Goal: Task Accomplishment & Management: Use online tool/utility

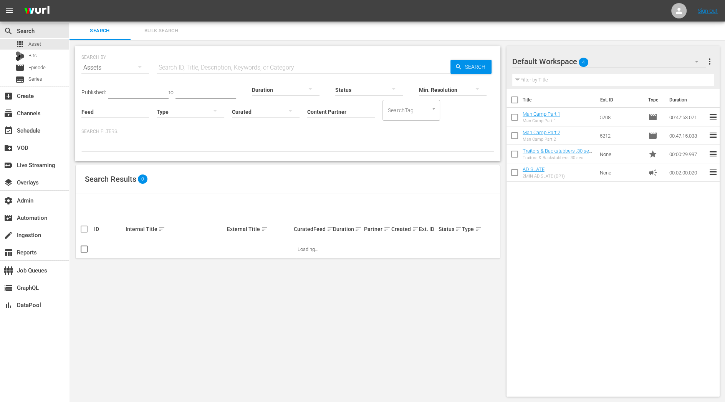
click at [163, 35] on span "Bulk Search" at bounding box center [161, 31] width 52 height 9
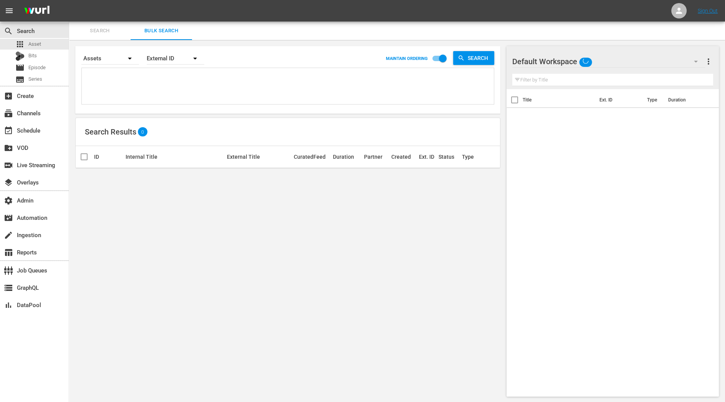
click at [138, 80] on textarea at bounding box center [289, 87] width 410 height 35
paste textarea "Slow West Men Olympus Has Fallen The Nightcrawler Mojave [GEOGRAPHIC_DATA] Has …"
type textarea "Slow West Men Olympus Has Fallen The Nightcrawler Mojave [GEOGRAPHIC_DATA] Has …"
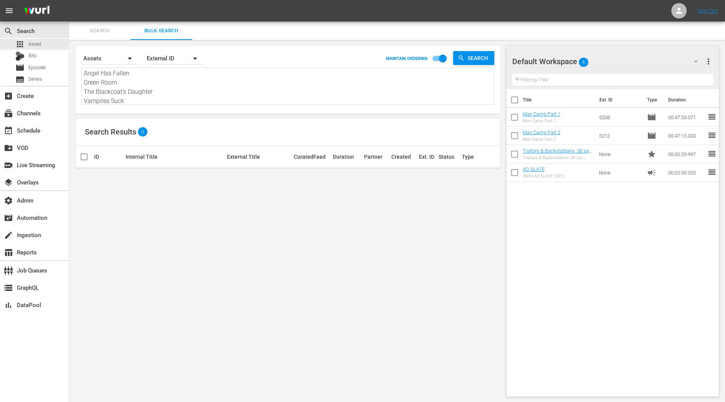
type textarea "Slow West Men Olympus Has Fallen The Nightcrawler Mojave [GEOGRAPHIC_DATA] Has …"
click at [439, 58] on input "checkbox" at bounding box center [443, 60] width 44 height 15
checkbox input "false"
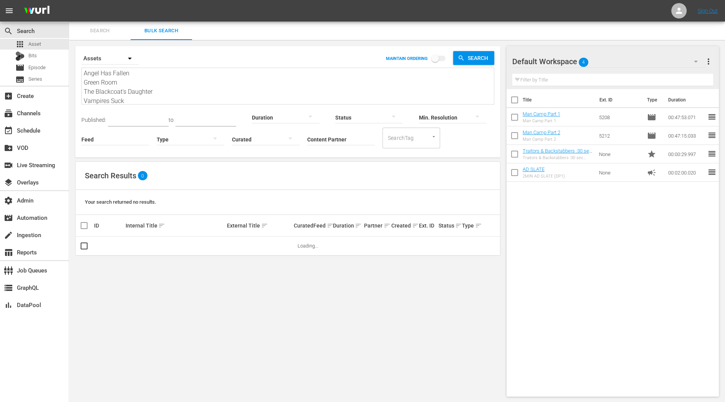
click at [327, 138] on input "Content Partner" at bounding box center [341, 140] width 68 height 28
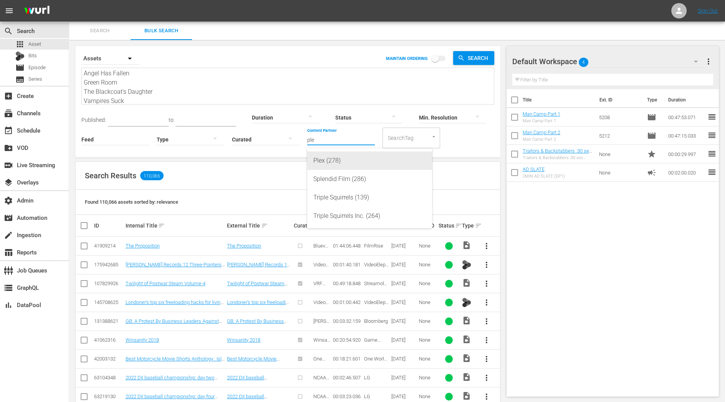
click at [323, 161] on div "Plex (278)" at bounding box center [369, 160] width 113 height 18
type input "Plex (278)"
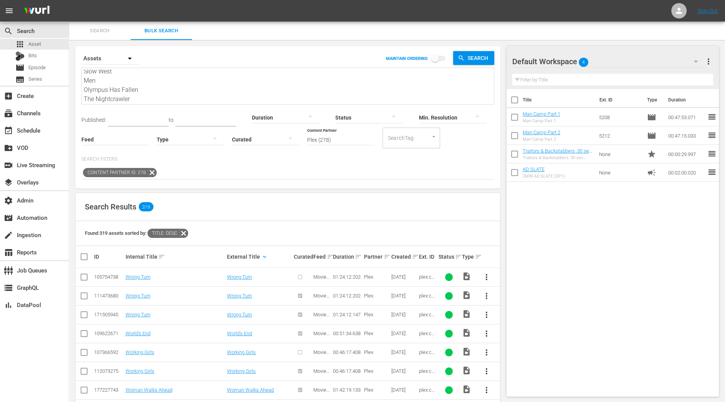
scroll to position [0, 0]
click at [307, 80] on textarea "Slow West Men Olympus Has Fallen The Nightcrawler Mojave [GEOGRAPHIC_DATA] Has …" at bounding box center [289, 87] width 410 height 35
click at [708, 60] on span "more_vert" at bounding box center [708, 61] width 9 height 9
click at [658, 75] on div "Clear All Workspace Items" at bounding box center [659, 76] width 90 height 14
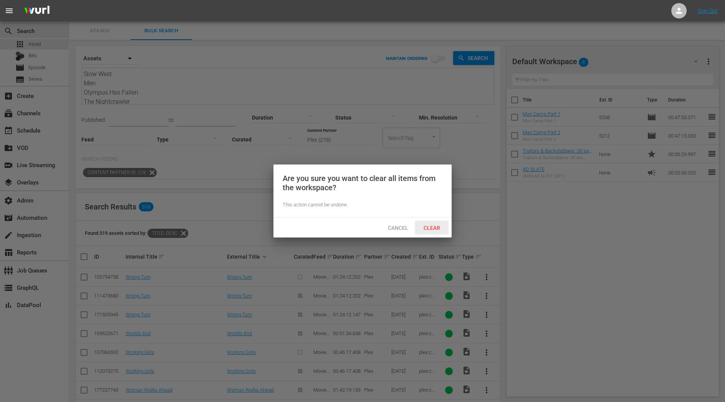
click at [436, 226] on span "Clear" at bounding box center [432, 228] width 29 height 6
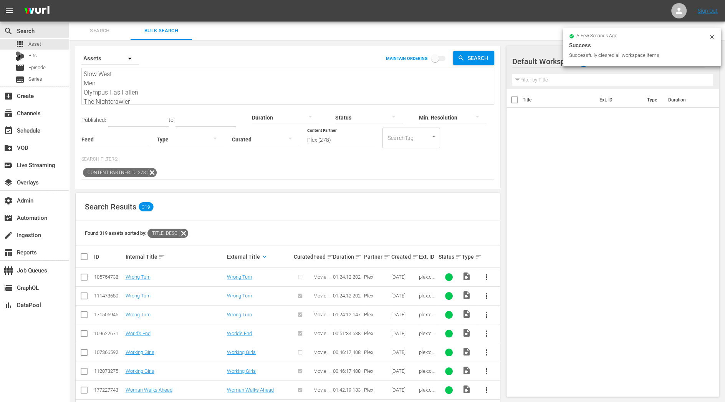
click at [641, 168] on div "Title Ext. ID Type Duration" at bounding box center [613, 241] width 212 height 304
click at [679, 13] on icon at bounding box center [679, 11] width 6 height 6
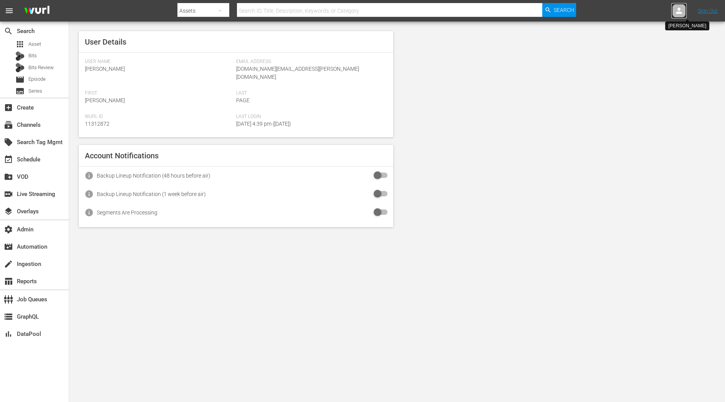
click at [683, 13] on icon at bounding box center [679, 10] width 9 height 9
click at [641, 7] on input "text" at bounding box center [659, 12] width 98 height 18
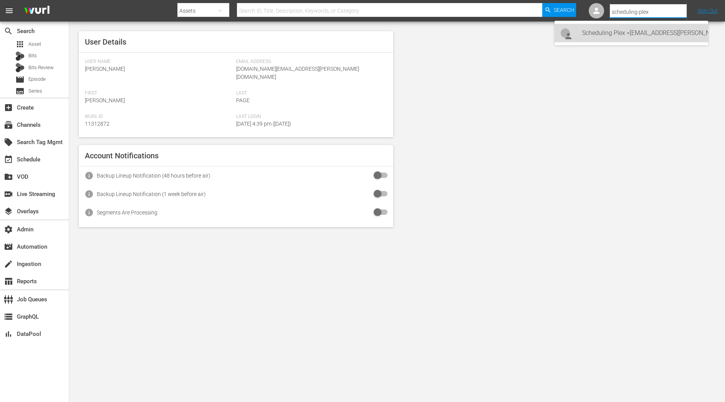
click at [644, 32] on div "Scheduling Plex <Scheduling-Plex@wurl.com>" at bounding box center [642, 33] width 120 height 18
type input "Scheduling Plex (11313582)"
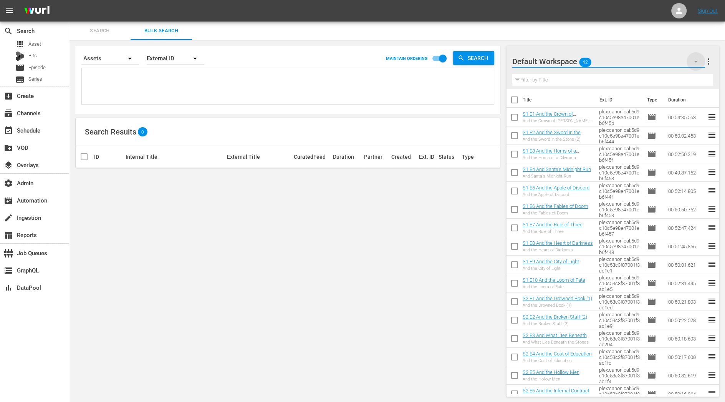
click at [696, 60] on icon "button" at bounding box center [695, 61] width 9 height 9
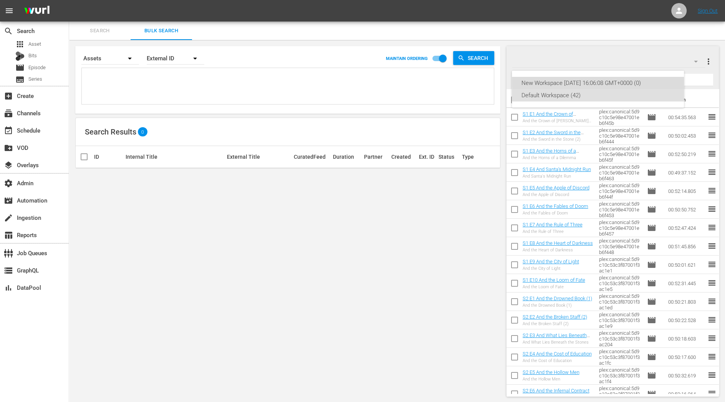
click at [661, 82] on div "New Workspace Thu Sep 18 2025 16:06:08 GMT+0000 (0)" at bounding box center [598, 83] width 154 height 12
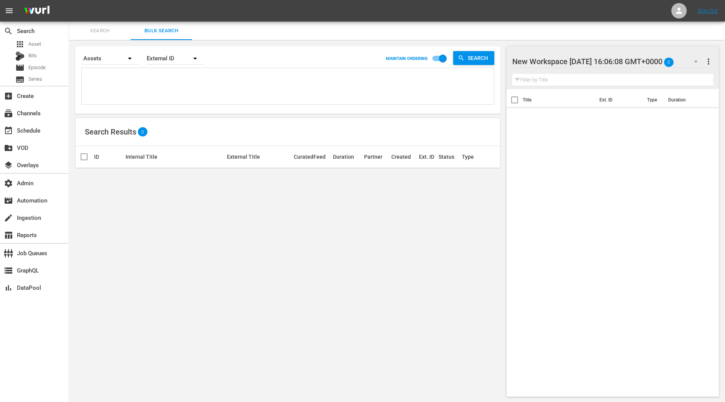
click at [624, 62] on div at bounding box center [577, 61] width 131 height 19
click at [624, 62] on input "New Workspace Thu Sep 18 2025 16:06:08 GMT+0000" at bounding box center [609, 61] width 194 height 18
drag, startPoint x: 556, startPoint y: 60, endPoint x: 488, endPoint y: 60, distance: 68.4
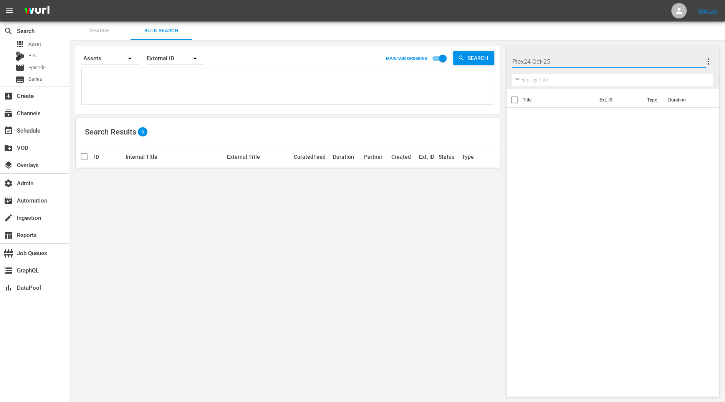
click at [488, 60] on div "Search Bulk Search Search By Assets Order By External ID MAINTAIN ORDERING Sear…" at bounding box center [397, 212] width 656 height 381
type input "10-25 Plex24"
click at [626, 46] on div "10-25 Plex24 more_vert" at bounding box center [612, 58] width 201 height 25
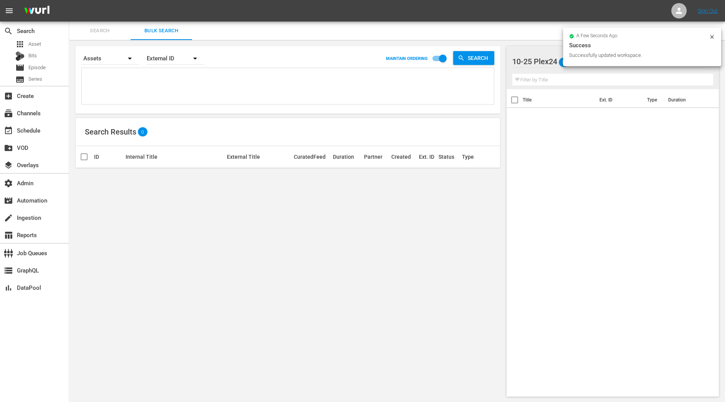
click at [560, 134] on div "Title Ext. ID Type Duration" at bounding box center [613, 241] width 212 height 304
click at [160, 98] on textarea at bounding box center [289, 87] width 410 height 35
paste textarea "Slow West Men Olympus Has Fallen The Nightcrawler Mojave London Has Fallen Ange…"
type textarea "Slow West Men Olympus Has Fallen The Nightcrawler Mojave London Has Fallen Ange…"
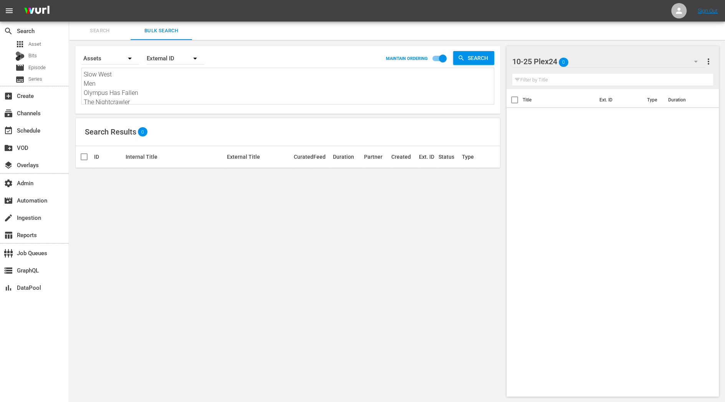
scroll to position [0, 0]
type textarea "Slow West Men Olympus Has Fallen The Nightcrawler Mojave London Has Fallen Ange…"
click at [166, 61] on div "External ID" at bounding box center [176, 59] width 58 height 22
click at [167, 111] on div "External ID Wurl ID Title" at bounding box center [171, 92] width 49 height 49
click at [167, 110] on div "Title" at bounding box center [171, 104] width 31 height 12
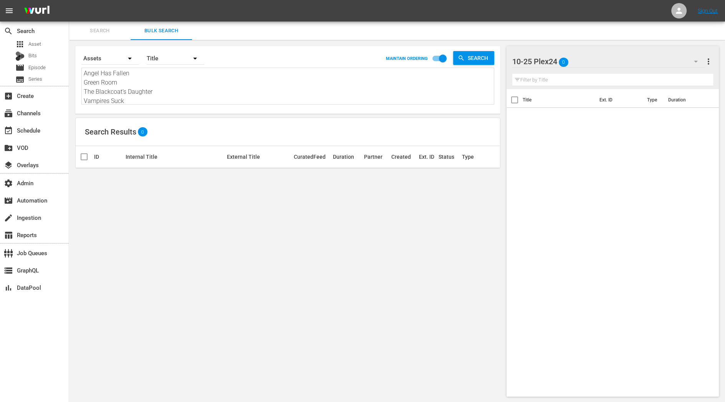
click at [155, 76] on textarea "Slow West Men Olympus Has Fallen The Nightcrawler Mojave London Has Fallen Ange…" at bounding box center [289, 87] width 410 height 35
type textarea "Slow West, Men Olympus Has Fallen The Nightcrawler Mojave London Has Fallen Ang…"
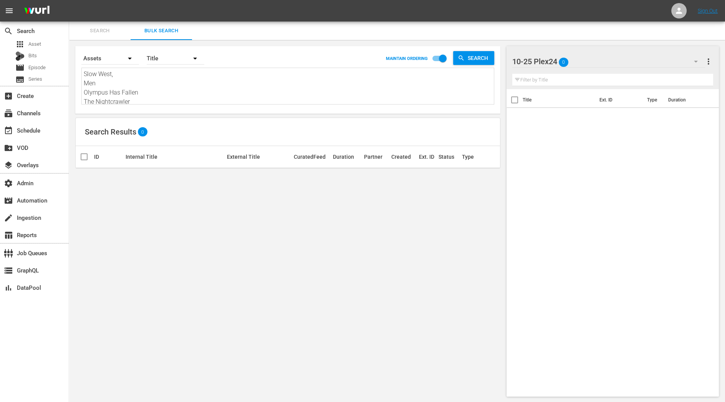
click at [151, 82] on textarea "Slow West, Men Olympus Has Fallen The Nightcrawler Mojave London Has Fallen Ang…" at bounding box center [289, 87] width 410 height 35
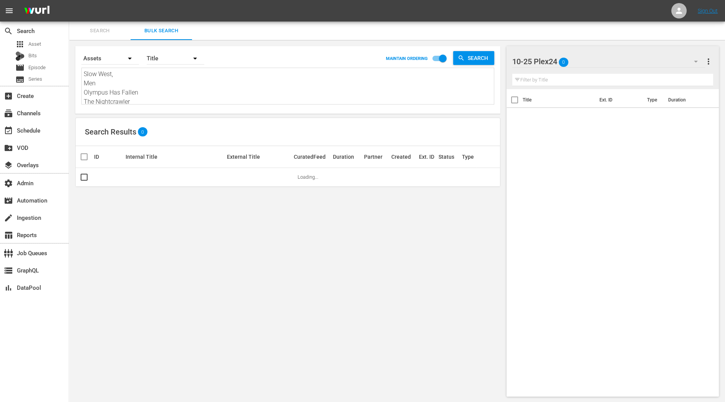
type textarea "Slow West, Men, Olympus Has Fallen The Nightcrawler Mojave London Has Fallen An…"
click at [106, 32] on span "Search" at bounding box center [100, 31] width 52 height 9
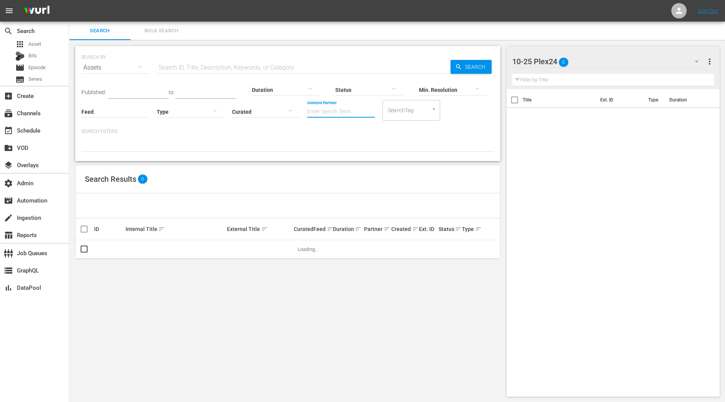
click at [356, 113] on input "Content Partner" at bounding box center [341, 112] width 68 height 28
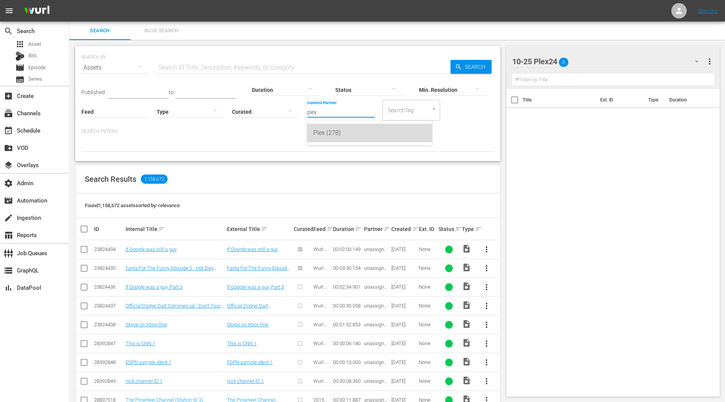
click at [356, 132] on div "Plex (278)" at bounding box center [369, 133] width 113 height 18
type input "Plex (278)"
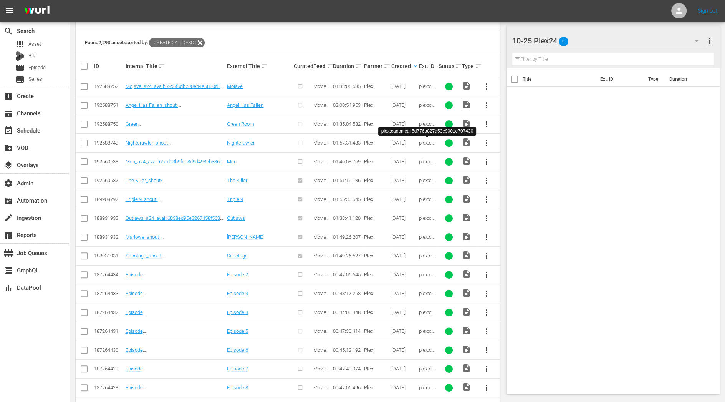
scroll to position [170, 0]
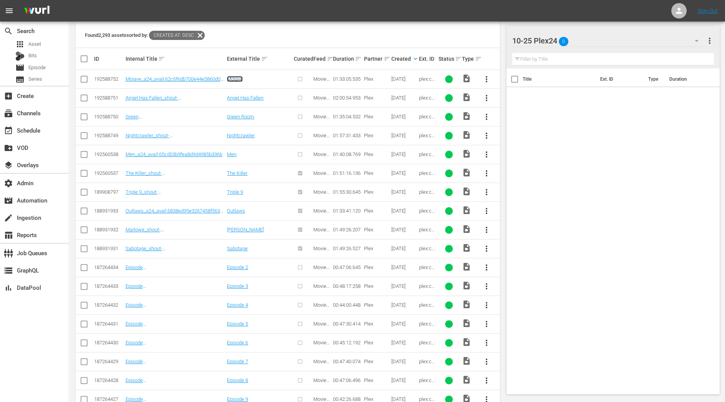
click at [229, 77] on link "Mojave" at bounding box center [235, 79] width 16 height 6
click at [86, 81] on input "checkbox" at bounding box center [84, 80] width 9 height 9
checkbox input "true"
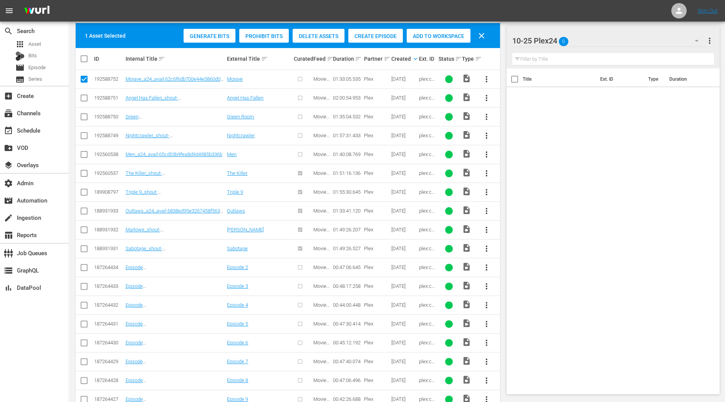
click at [83, 99] on input "checkbox" at bounding box center [84, 99] width 9 height 9
checkbox input "true"
click at [83, 119] on input "checkbox" at bounding box center [84, 118] width 9 height 9
checkbox input "true"
click at [83, 133] on input "checkbox" at bounding box center [84, 137] width 9 height 9
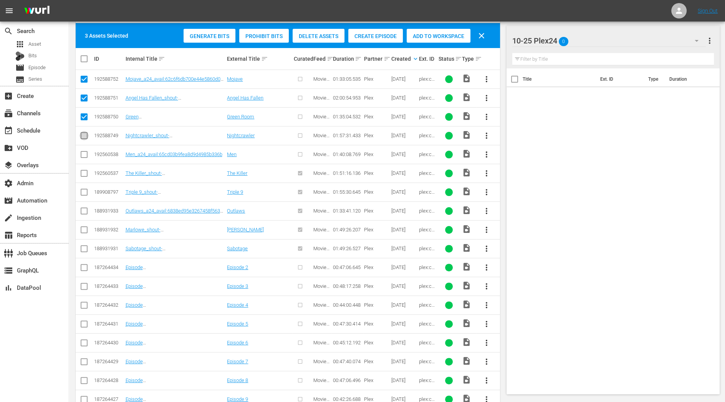
checkbox input "true"
click at [83, 151] on input "checkbox" at bounding box center [84, 155] width 9 height 9
checkbox input "true"
click at [85, 171] on input "checkbox" at bounding box center [84, 174] width 9 height 9
checkbox input "true"
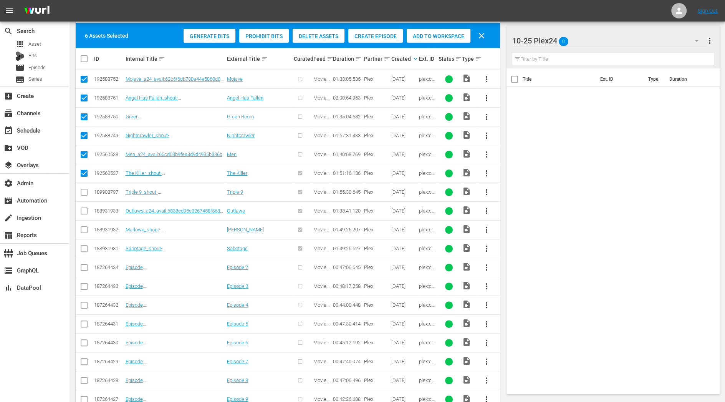
click at [85, 190] on input "checkbox" at bounding box center [84, 193] width 9 height 9
checkbox input "true"
click at [85, 208] on input "checkbox" at bounding box center [84, 212] width 9 height 9
checkbox input "true"
click at [85, 227] on input "checkbox" at bounding box center [84, 231] width 9 height 9
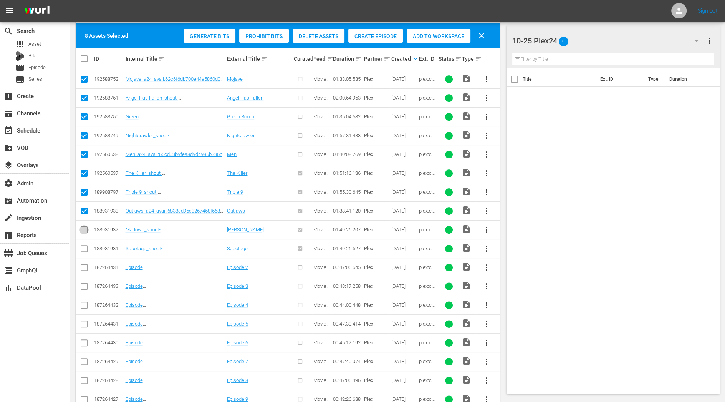
checkbox input "true"
click at [88, 247] on input "checkbox" at bounding box center [84, 249] width 9 height 9
click at [84, 248] on input "checkbox" at bounding box center [84, 249] width 9 height 9
checkbox input "false"
click at [84, 234] on td at bounding box center [84, 229] width 17 height 19
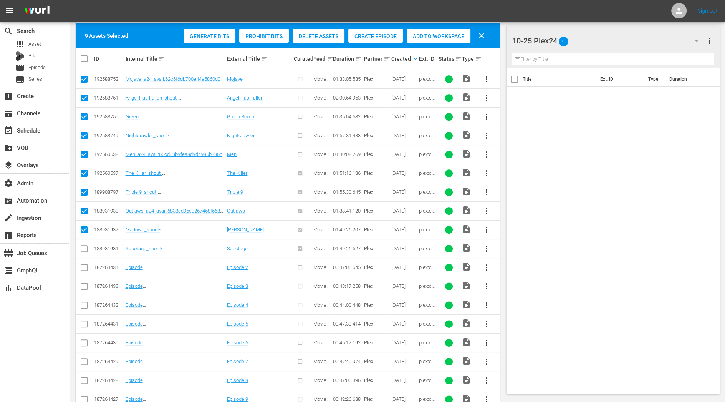
click at [86, 60] on input "checkbox" at bounding box center [87, 58] width 15 height 9
checkbox input "true"
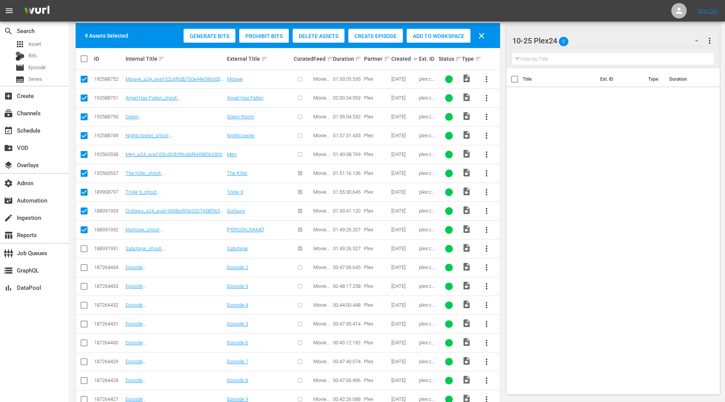
checkbox input "true"
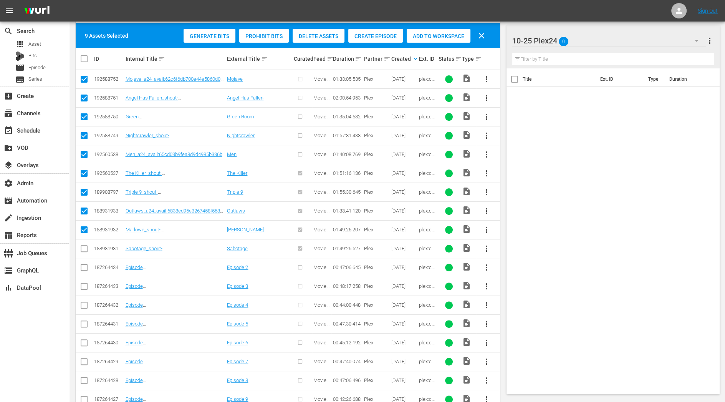
checkbox input "true"
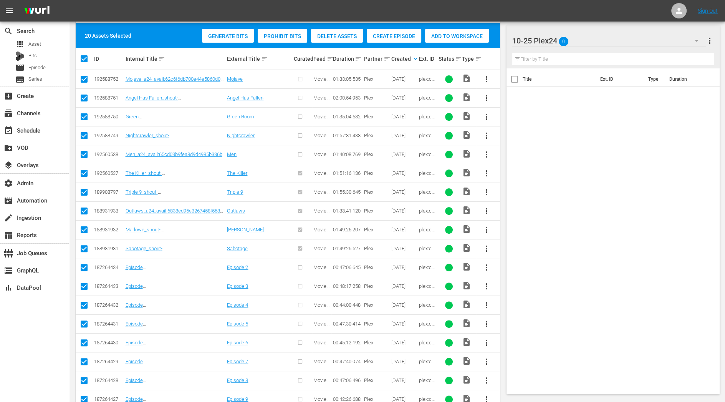
click at [86, 60] on input "checkbox" at bounding box center [87, 58] width 15 height 9
checkbox input "false"
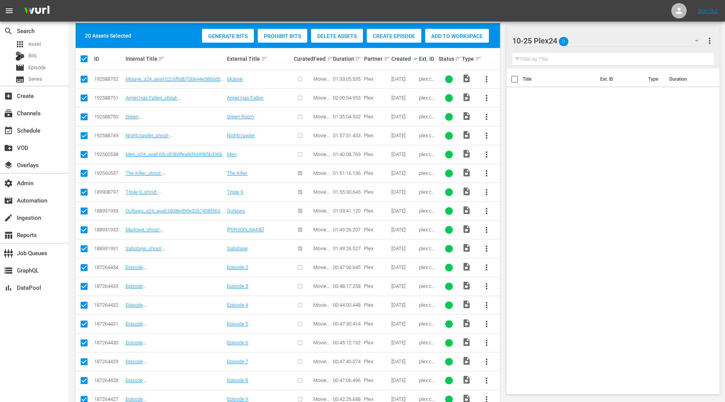
checkbox input "false"
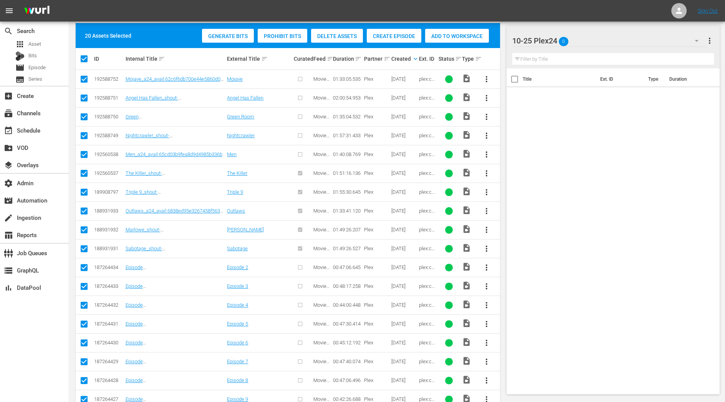
checkbox input "false"
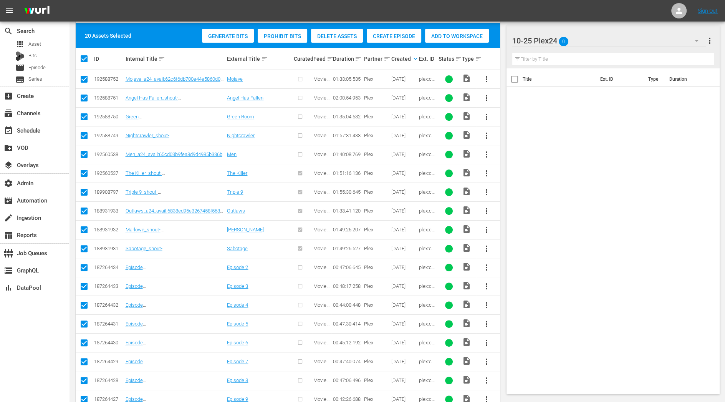
checkbox input "false"
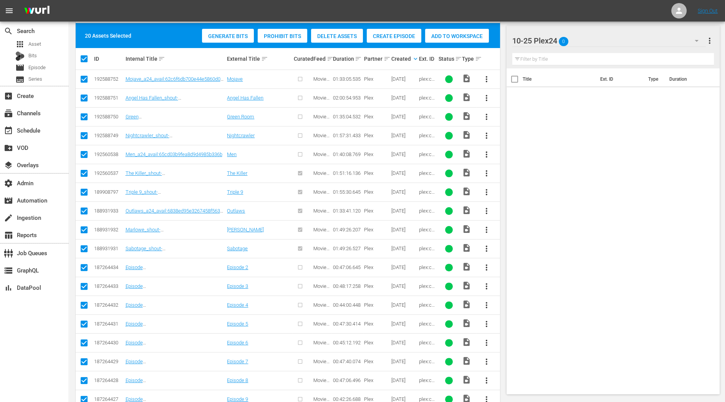
checkbox input "false"
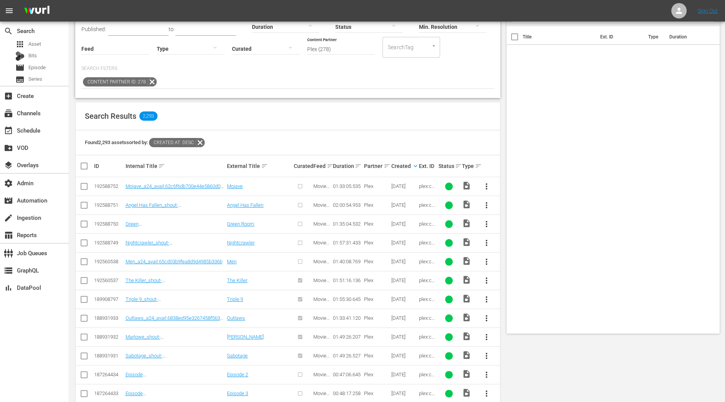
scroll to position [0, 0]
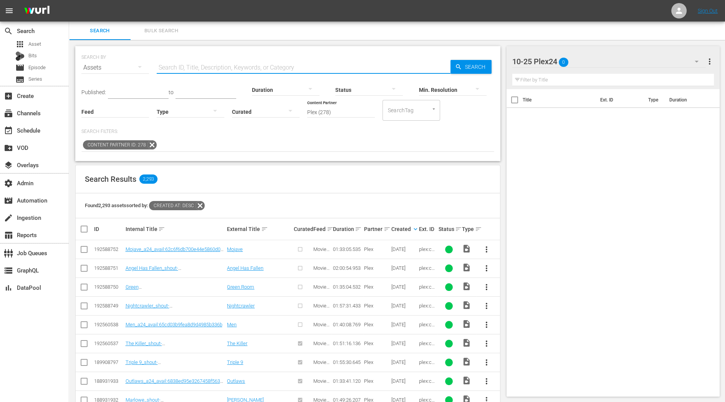
click at [169, 66] on input "text" at bounding box center [304, 67] width 294 height 18
paste input "Slow West"
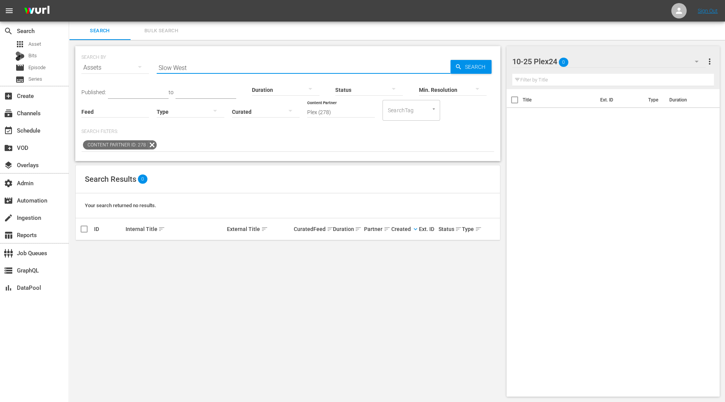
drag, startPoint x: 189, startPoint y: 63, endPoint x: 141, endPoint y: 63, distance: 48.0
click at [141, 63] on div "SEARCH BY Search By Assets Search ID, Title, Description, Keywords, or Category…" at bounding box center [287, 63] width 413 height 28
drag, startPoint x: 207, startPoint y: 65, endPoint x: 108, endPoint y: 62, distance: 99.2
click at [112, 65] on div "SEARCH BY Search By Assets Search ID, Title, Description, Keywords, or Category…" at bounding box center [287, 63] width 413 height 28
paste input "Men"
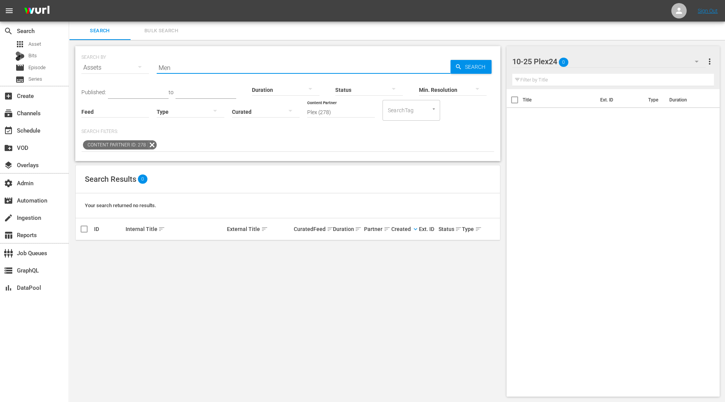
type input "Men"
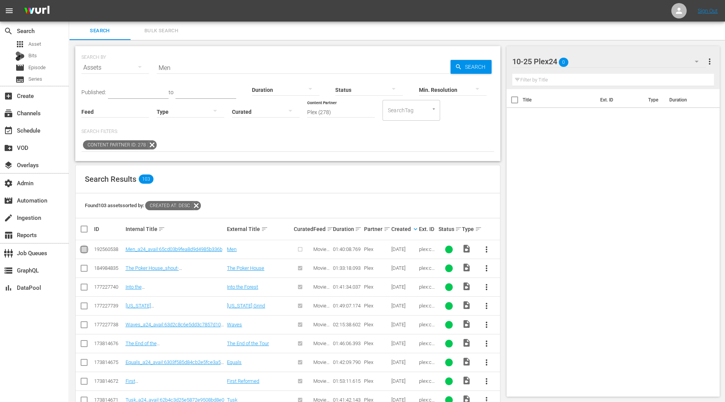
click at [82, 247] on input "checkbox" at bounding box center [84, 250] width 9 height 9
checkbox input "true"
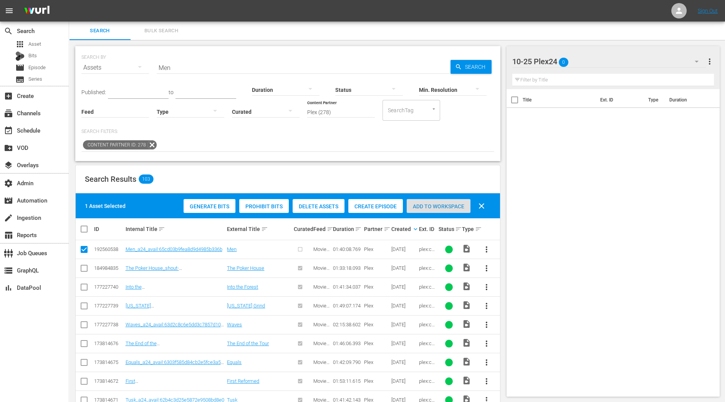
click at [432, 207] on span "Add to Workspace" at bounding box center [439, 206] width 64 height 6
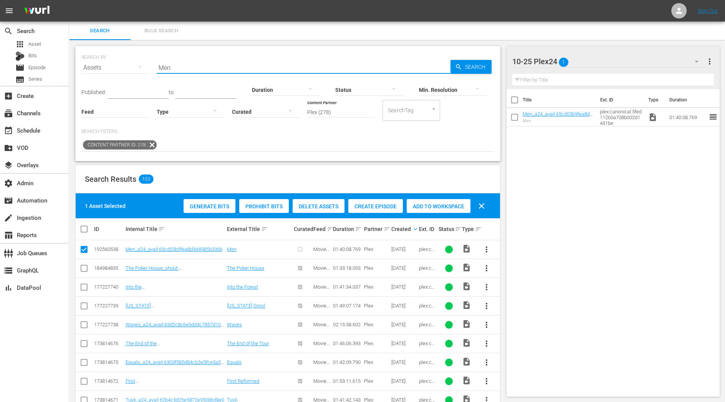
drag, startPoint x: 181, startPoint y: 70, endPoint x: 123, endPoint y: 69, distance: 58.4
click at [123, 69] on div "SEARCH BY Search By Assets Search ID, Title, Description, Keywords, or Category…" at bounding box center [287, 63] width 413 height 28
paste input "Olympus Has Fall"
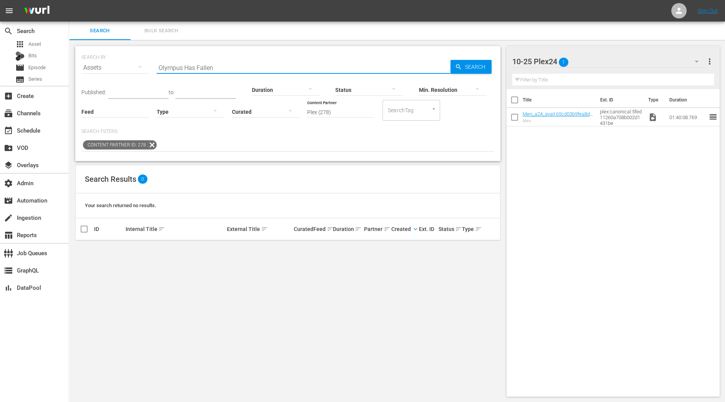
drag, startPoint x: 244, startPoint y: 65, endPoint x: 145, endPoint y: 64, distance: 98.7
click at [146, 65] on div "SEARCH BY Search By Assets Search ID, Title, Description, Keywords, or Category…" at bounding box center [287, 63] width 413 height 28
paste input "The Nightcrawler"
type input "The Nightcrawler"
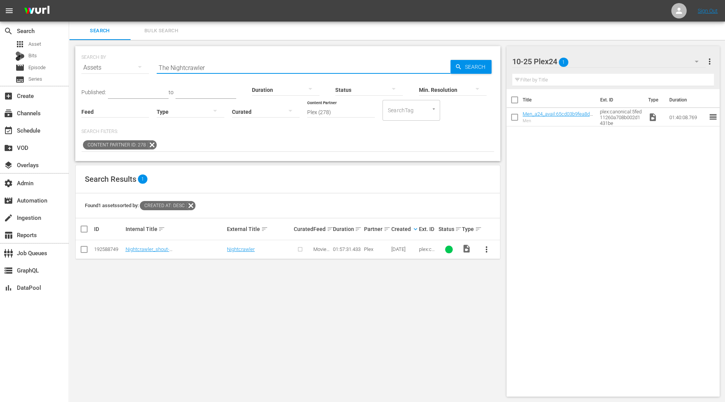
click at [85, 249] on input "checkbox" at bounding box center [84, 250] width 9 height 9
checkbox input "true"
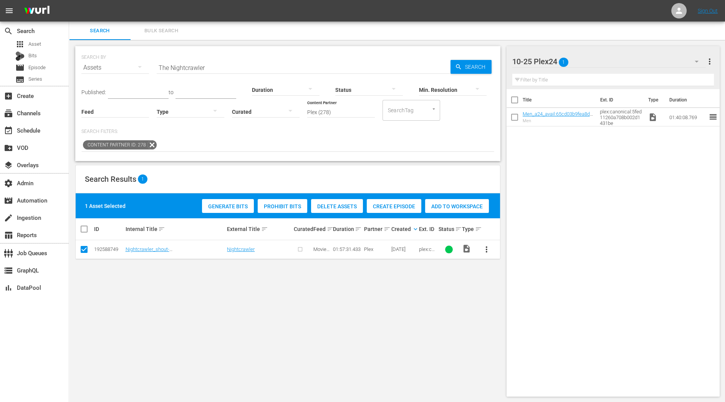
click at [451, 203] on span "Add to Workspace" at bounding box center [457, 206] width 64 height 6
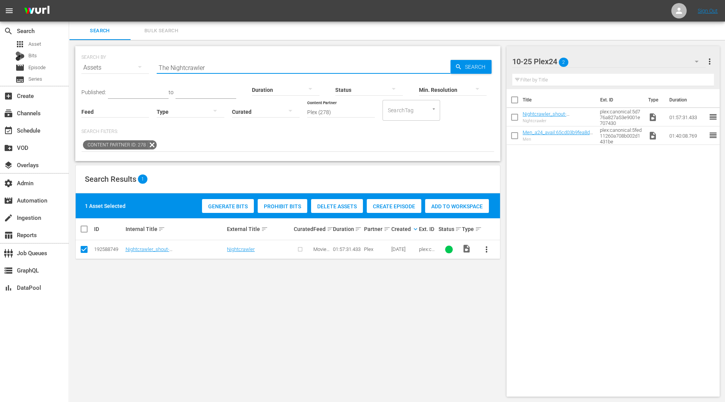
drag, startPoint x: 219, startPoint y: 65, endPoint x: 153, endPoint y: 62, distance: 65.4
click at [153, 62] on div "SEARCH BY Search By Assets Search ID, Title, Description, Keywords, or Category…" at bounding box center [287, 63] width 413 height 28
paste input "Mojave"
type input "Mojave"
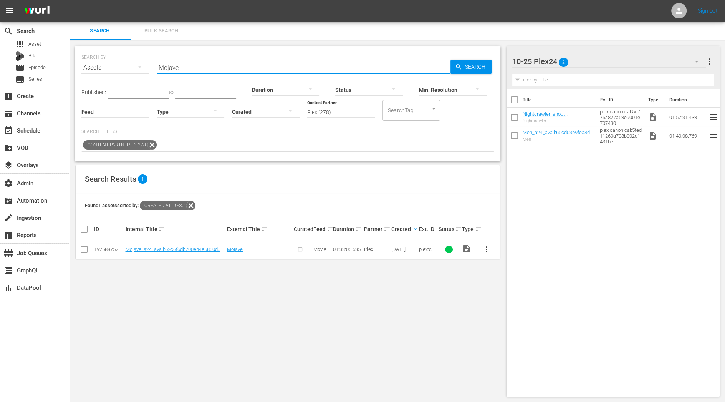
click at [85, 250] on input "checkbox" at bounding box center [84, 250] width 9 height 9
checkbox input "true"
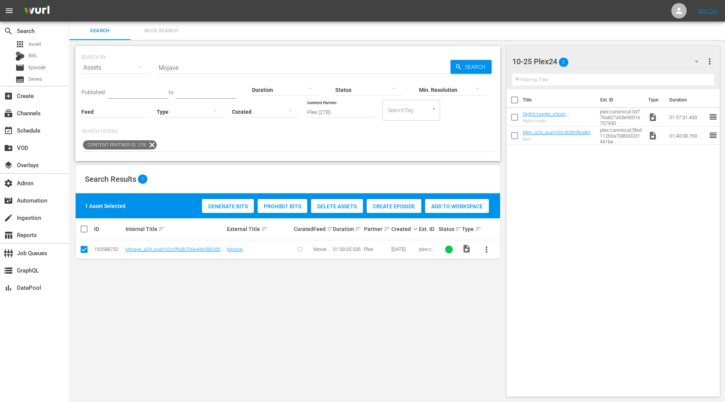
click at [474, 206] on span "Add to Workspace" at bounding box center [457, 206] width 64 height 6
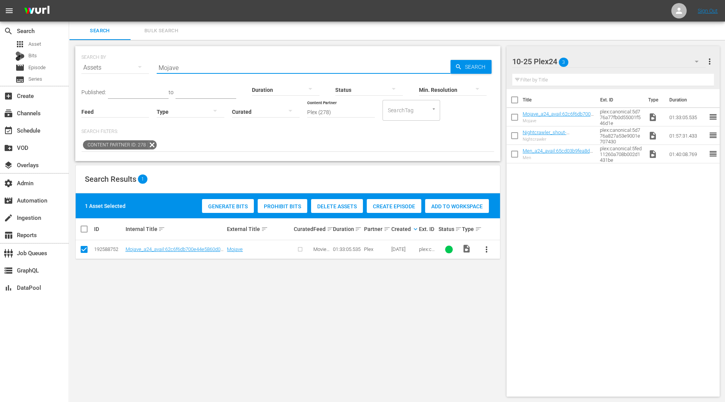
drag, startPoint x: 198, startPoint y: 64, endPoint x: 166, endPoint y: 67, distance: 31.7
click at [166, 67] on input "Mojave" at bounding box center [304, 67] width 294 height 18
click at [156, 67] on div "SEARCH BY Search By Assets Search ID, Title, Description, Keywords, or Category…" at bounding box center [287, 63] width 413 height 28
paste input "London Has Fallen"
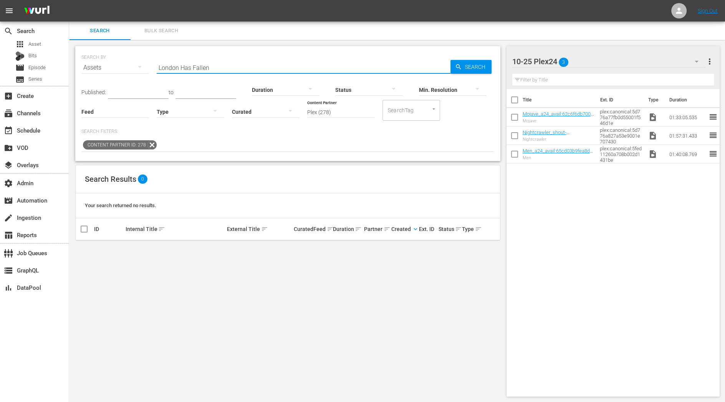
drag, startPoint x: 223, startPoint y: 69, endPoint x: 132, endPoint y: 69, distance: 90.7
click at [132, 69] on div "SEARCH BY Search By Assets Search ID, Title, Description, Keywords, or Category…" at bounding box center [287, 63] width 413 height 28
paste input "Angel"
type input "Angel Has Fallen"
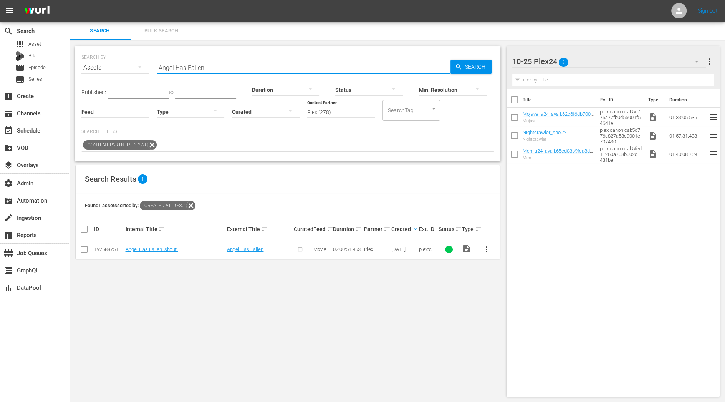
click at [82, 250] on input "checkbox" at bounding box center [84, 250] width 9 height 9
checkbox input "true"
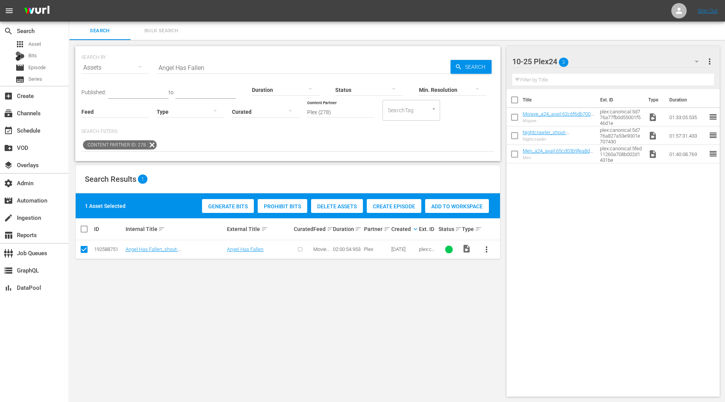
click at [455, 202] on div "Add to Workspace" at bounding box center [457, 206] width 64 height 15
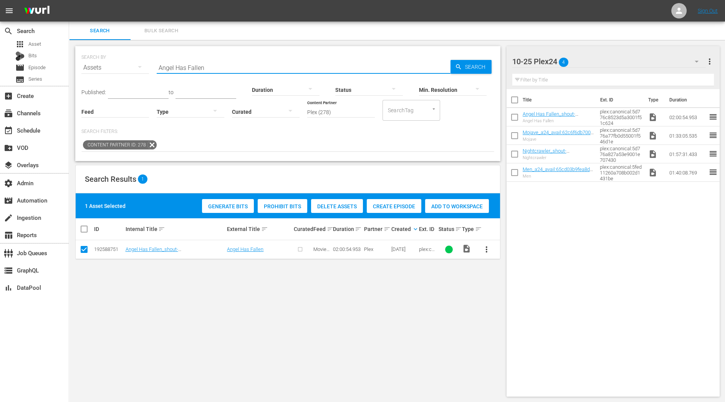
drag, startPoint x: 225, startPoint y: 65, endPoint x: 76, endPoint y: 65, distance: 149.4
click at [76, 65] on div "SEARCH BY Search By Assets Search ID, Title, Description, Keywords, or Category…" at bounding box center [287, 103] width 425 height 115
paste input "Green Room"
type input "Green Room"
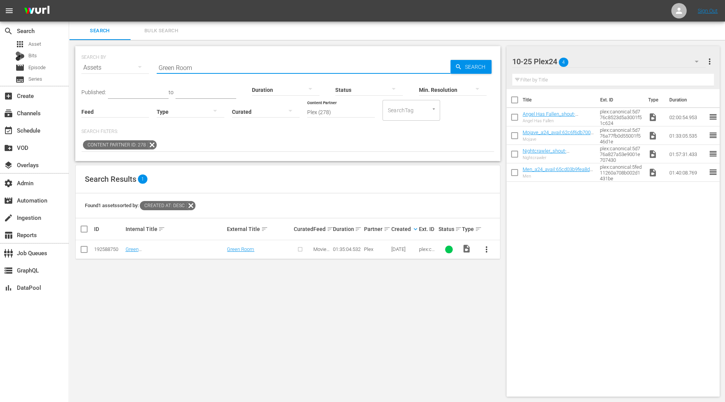
click at [82, 252] on input "checkbox" at bounding box center [84, 250] width 9 height 9
checkbox input "true"
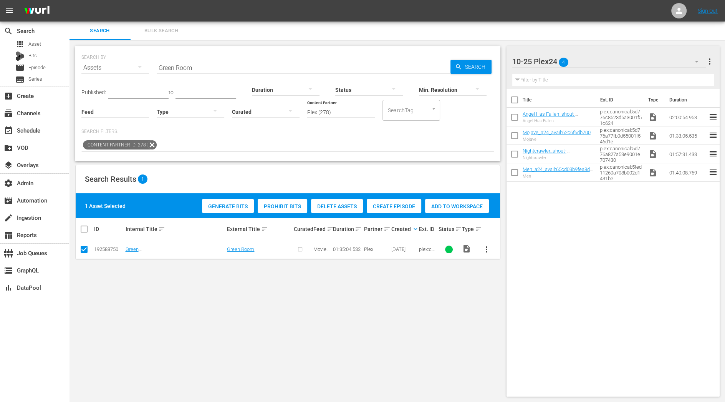
click at [434, 210] on div "Add to Workspace" at bounding box center [457, 206] width 64 height 15
drag, startPoint x: 202, startPoint y: 68, endPoint x: 93, endPoint y: 66, distance: 108.7
click at [99, 68] on div "SEARCH BY Search By Assets Search ID, Title, Description, Keywords, or Category…" at bounding box center [287, 63] width 413 height 28
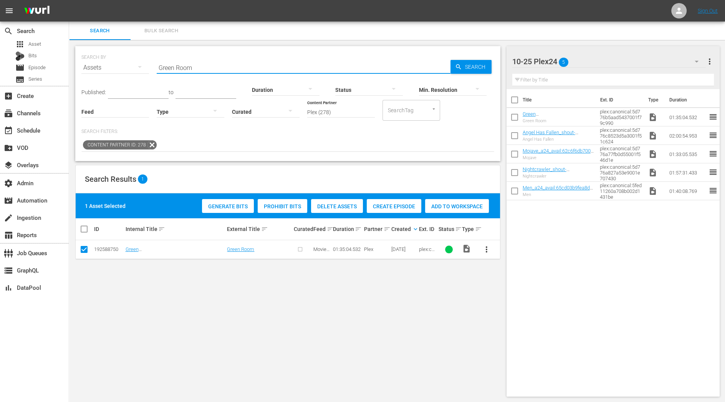
paste input "The Blackcoat's Daughter"
type input "The Blackcoat's Daughter"
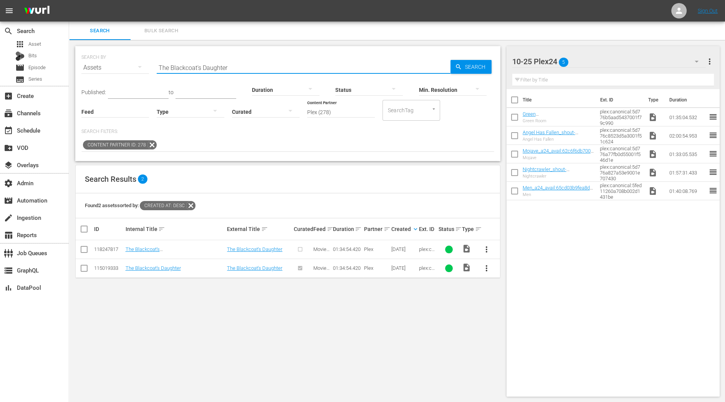
click at [90, 250] on td at bounding box center [84, 249] width 17 height 19
click at [257, 267] on link "The Blackcoat's Daughter" at bounding box center [254, 268] width 55 height 6
click at [249, 267] on link "The Blackcoat's Daughter" at bounding box center [254, 268] width 55 height 6
click at [82, 264] on icon at bounding box center [84, 268] width 9 height 9
click at [82, 270] on input "checkbox" at bounding box center [84, 269] width 9 height 9
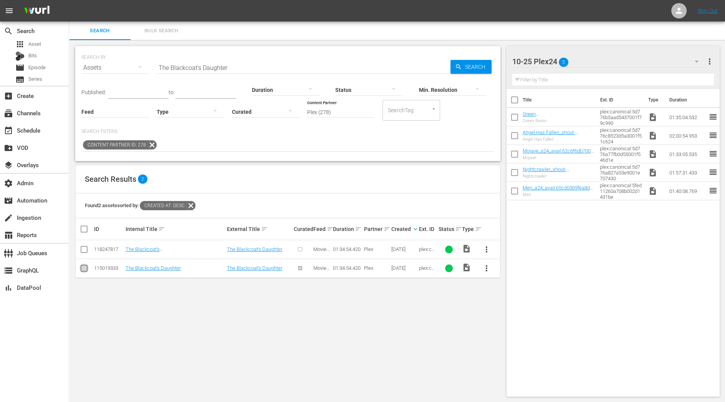
checkbox input "true"
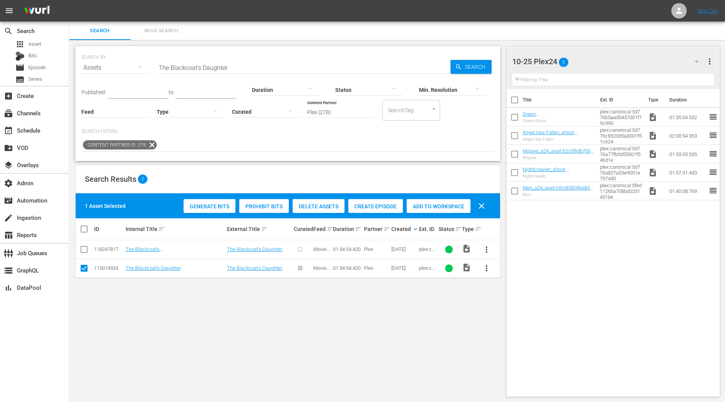
click at [438, 203] on span "Add to Workspace" at bounding box center [439, 206] width 64 height 6
drag, startPoint x: 229, startPoint y: 70, endPoint x: 75, endPoint y: 69, distance: 154.8
click at [76, 70] on div "SEARCH BY Search By Assets Search ID, Title, Description, Keywords, or Category…" at bounding box center [287, 103] width 425 height 115
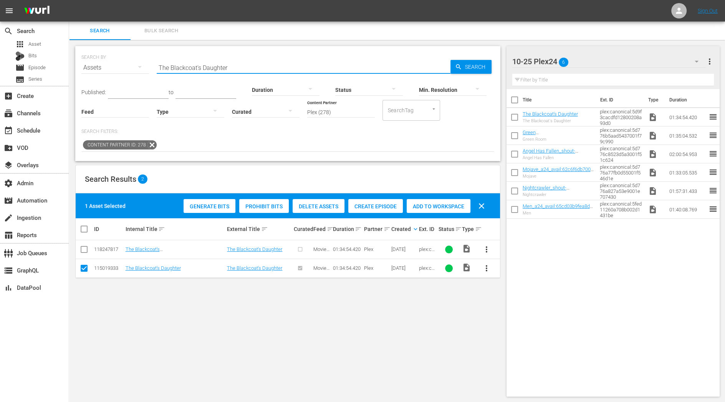
paste input "Vampires Suck"
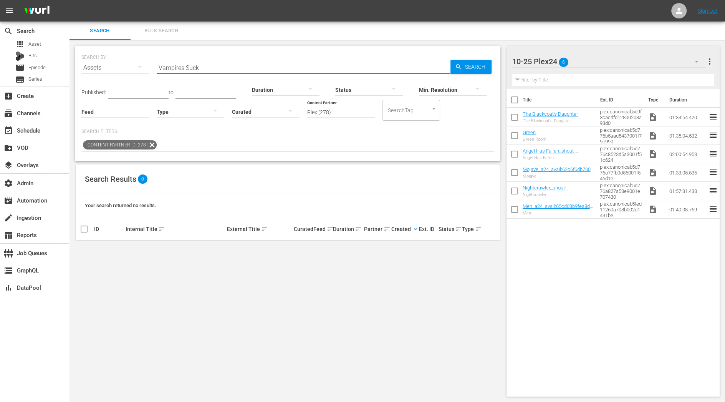
click at [192, 65] on input "Vampires Suck" at bounding box center [304, 67] width 294 height 18
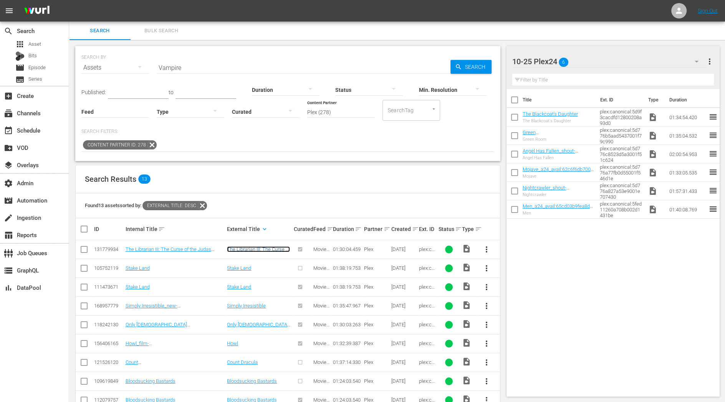
click at [248, 249] on link "The Librarian III: The Curse of the Judas Chalice" at bounding box center [258, 252] width 63 height 12
click at [171, 72] on input "Vampire" at bounding box center [304, 67] width 294 height 18
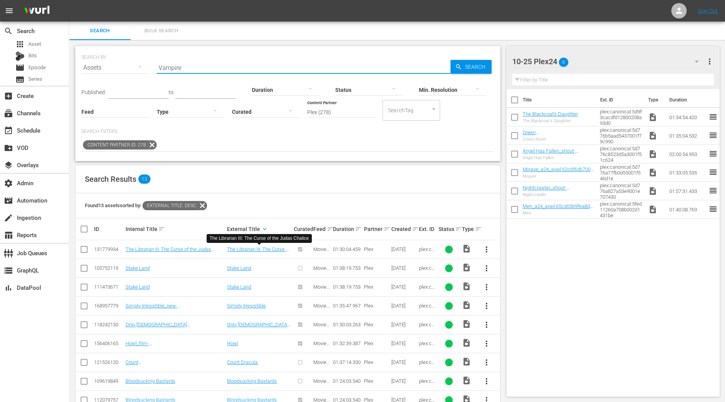
click at [171, 72] on input "Vampire" at bounding box center [304, 67] width 294 height 18
paste input "plex:streamingMedia:6875c9df4fd58b1932bd67a7"
type input "plex:streamingMedia:6875c9df4fd58b1932bd67a7"
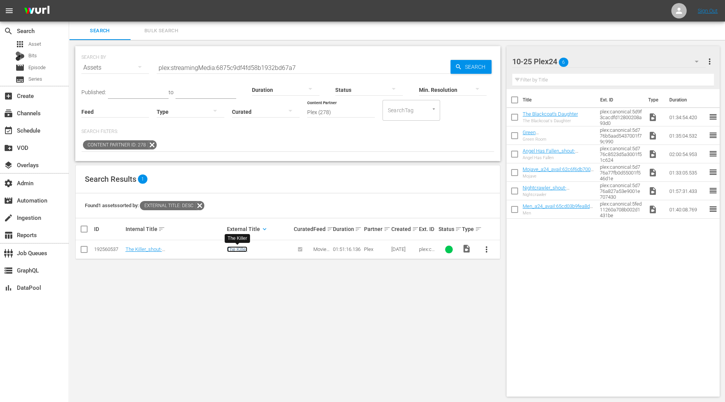
click at [238, 249] on link "The Killer" at bounding box center [237, 249] width 20 height 6
click at [702, 209] on td "01:40:08.769" at bounding box center [687, 209] width 42 height 18
click at [697, 209] on td "01:40:08.769" at bounding box center [687, 209] width 42 height 18
click at [691, 209] on td "01:40:08.769" at bounding box center [687, 209] width 42 height 18
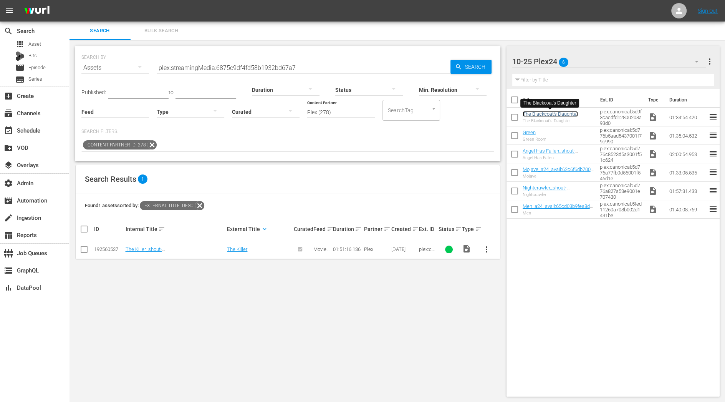
click at [562, 116] on link "The Blackcoat's Daughter" at bounding box center [550, 114] width 55 height 6
click at [530, 132] on link "Green Room_a24_avail:631baab661877456367cf2d4" at bounding box center [557, 137] width 69 height 17
click at [554, 116] on link "The Blackcoat's Daughter" at bounding box center [550, 114] width 55 height 6
click at [240, 68] on input "plex:streamingMedia:6875c9df4fd58b1932bd67a7" at bounding box center [304, 67] width 294 height 18
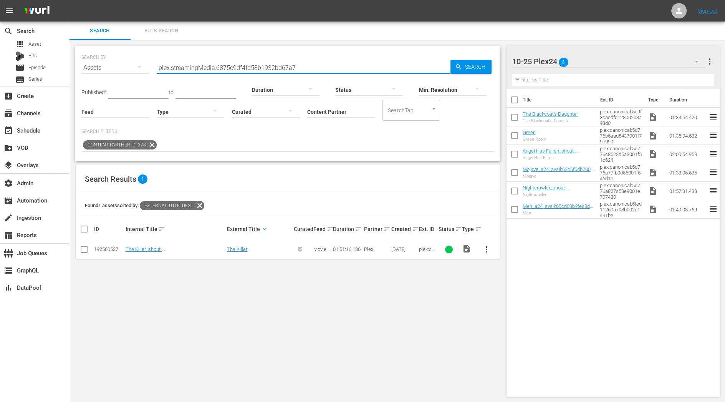
click at [240, 68] on input "plex:streamingMedia:6875c9df4fd58b1932bd67a7" at bounding box center [304, 67] width 294 height 18
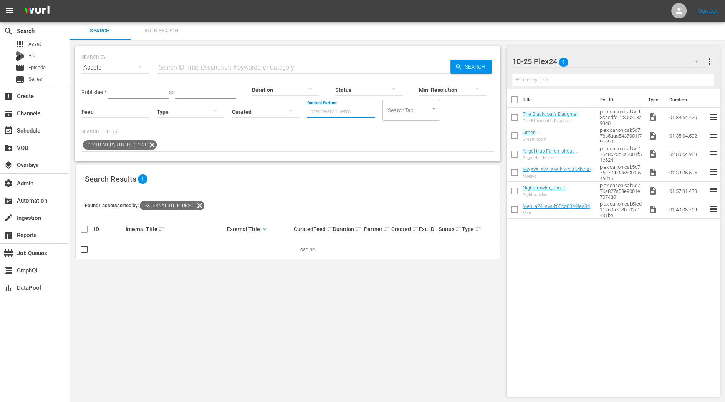
click at [313, 109] on input "Content Partner" at bounding box center [341, 112] width 68 height 28
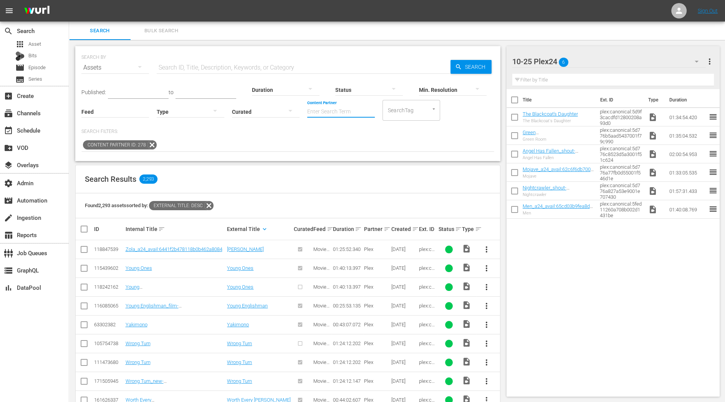
click at [179, 107] on div at bounding box center [191, 112] width 68 height 22
click at [193, 123] on div "Ad" at bounding box center [191, 123] width 68 height 12
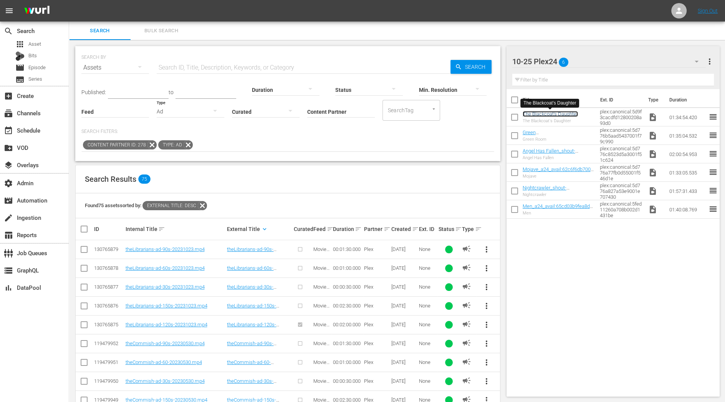
click at [540, 113] on link "The Blackcoat's Daughter" at bounding box center [550, 114] width 55 height 6
click at [192, 66] on input "text" at bounding box center [304, 67] width 294 height 18
paste input "plex:streamingMedia:6875c9df4fd58b1932bd67a7"
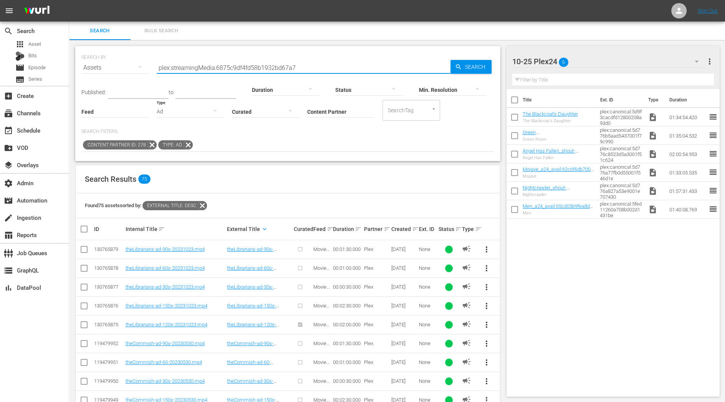
type input "plex:streamingMedia:6875c9df4fd58b1932bd67a7"
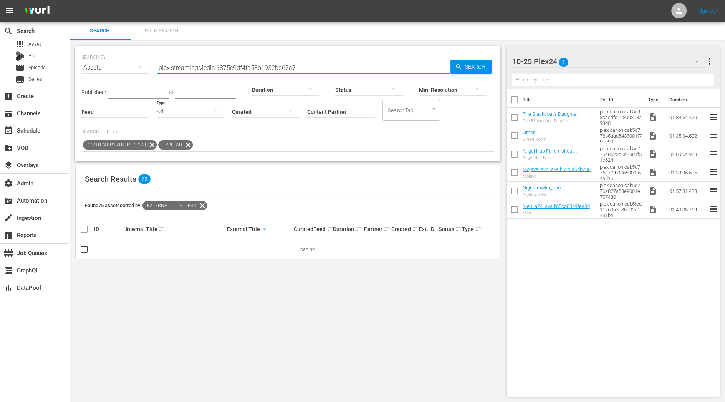
click at [215, 113] on icon "button" at bounding box center [215, 110] width 9 height 9
click at [203, 109] on div "Video" at bounding box center [191, 110] width 68 height 12
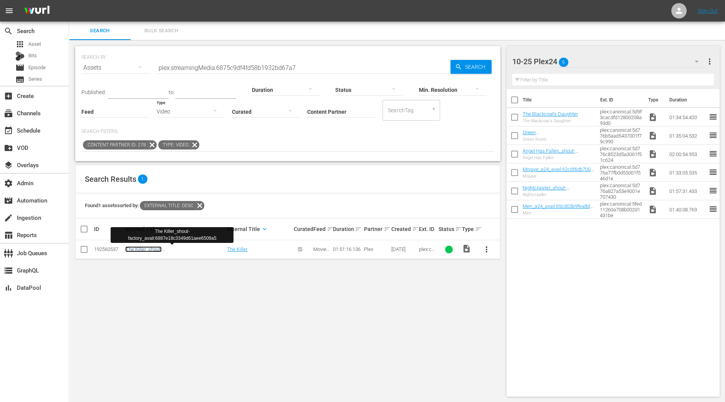
click at [151, 250] on link "The Killer_shout-factory_avail:6887e18c3349d61aee6509a5" at bounding box center [171, 252] width 93 height 12
click at [42, 114] on div "subscriptions Channels" at bounding box center [21, 111] width 43 height 7
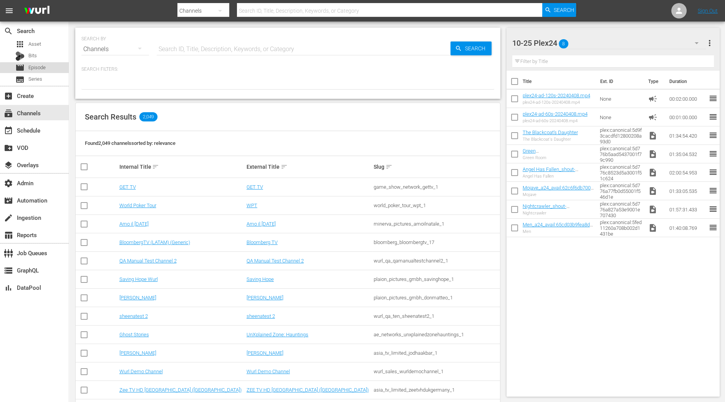
click at [46, 69] on div "movie Episode" at bounding box center [34, 67] width 69 height 11
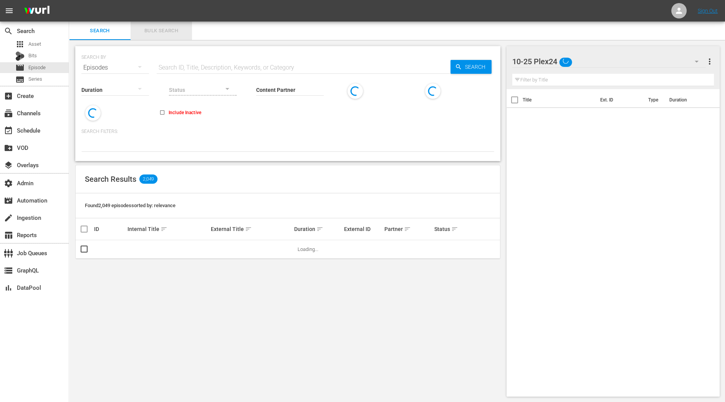
click at [182, 31] on span "Bulk Search" at bounding box center [161, 31] width 52 height 9
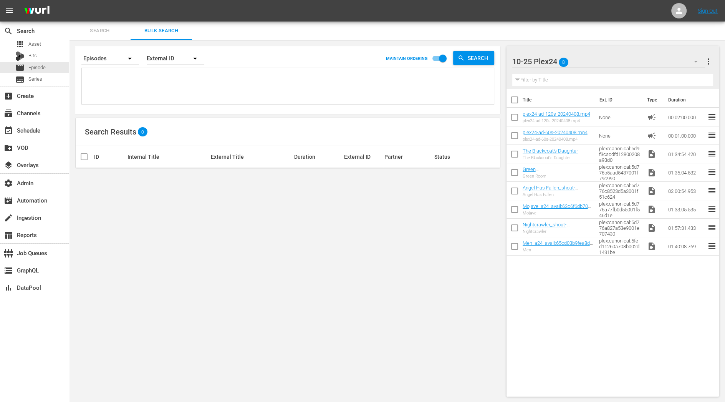
click at [177, 76] on textarea at bounding box center [289, 87] width 410 height 35
paste textarea "plex:streamingMedia:6730016e43b96c02321d7860 plex:streamingMedia:68478f401b66b1…"
type textarea "plex:streamingMedia:6730016e43b96c02321d7860 plex:streamingMedia:68478f401b66b1…"
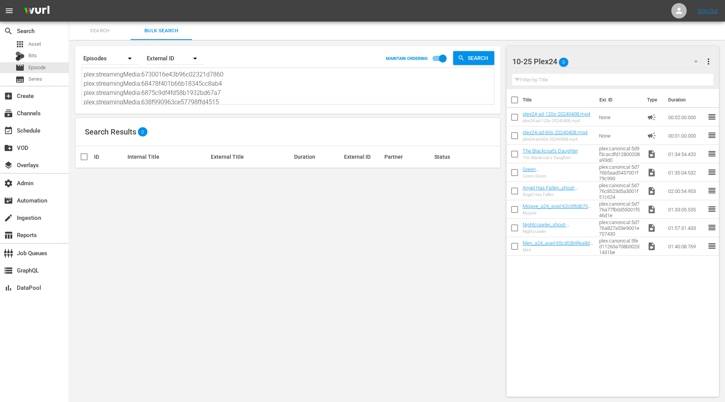
scroll to position [0, 0]
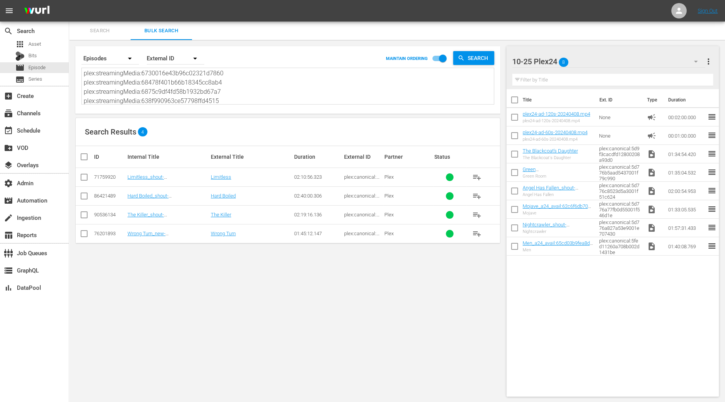
type textarea "plex:streamingMedia:6730016e43b96c02321d7860 plex:streamingMedia:68478f401b66b1…"
click at [84, 156] on input "checkbox" at bounding box center [87, 156] width 15 height 9
checkbox input "true"
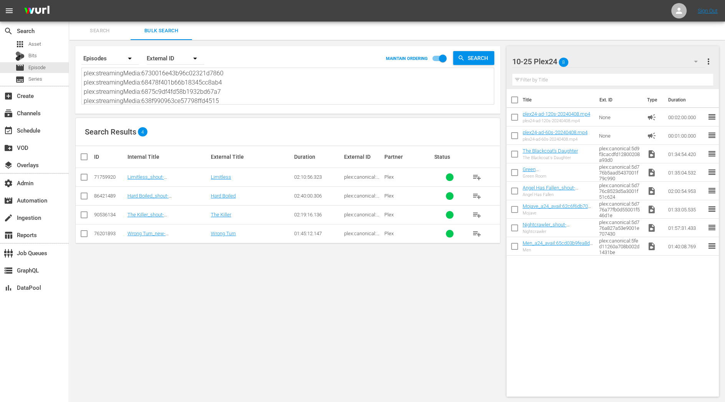
checkbox input "true"
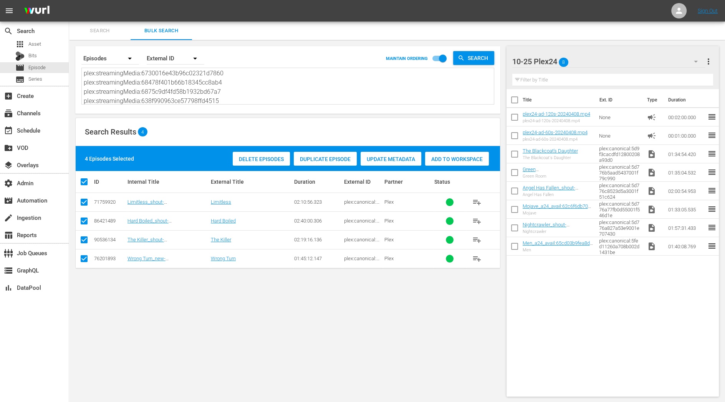
click at [445, 156] on span "Add to Workspace" at bounding box center [457, 159] width 64 height 6
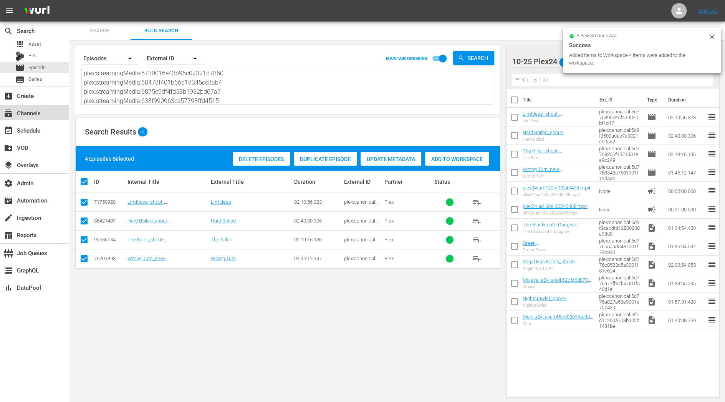
click at [26, 115] on div "subscriptions Channels" at bounding box center [21, 111] width 43 height 7
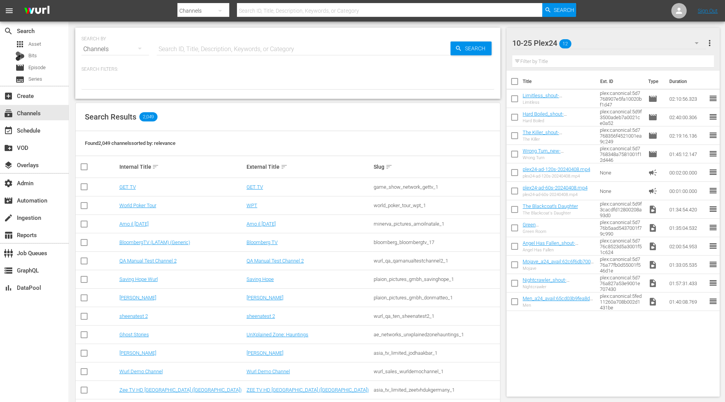
click at [241, 50] on input "text" at bounding box center [304, 49] width 294 height 18
type input "plex"
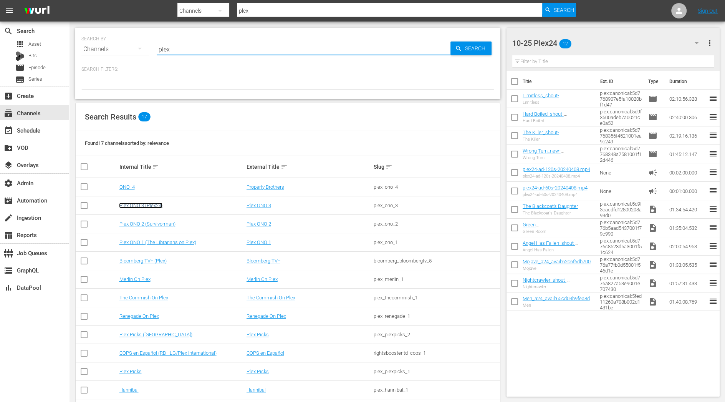
click at [155, 203] on link "Plex ONO 3 (Plex24)" at bounding box center [140, 205] width 43 height 6
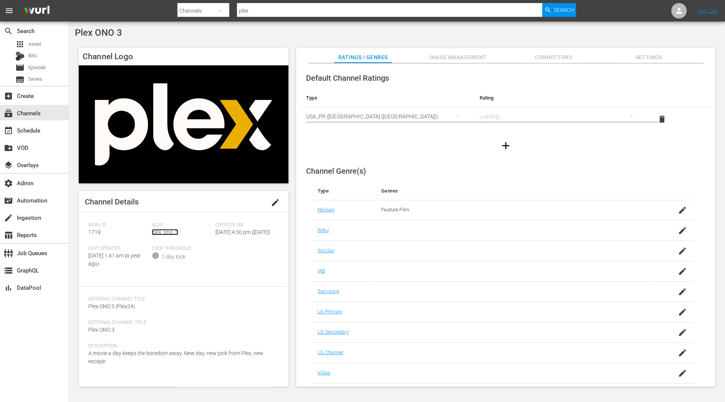
click at [173, 233] on link "plex_ono_3" at bounding box center [165, 232] width 27 height 6
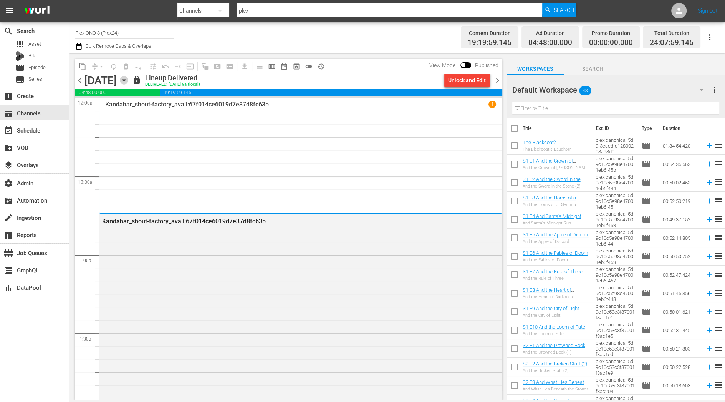
click at [128, 79] on icon "button" at bounding box center [124, 80] width 8 height 8
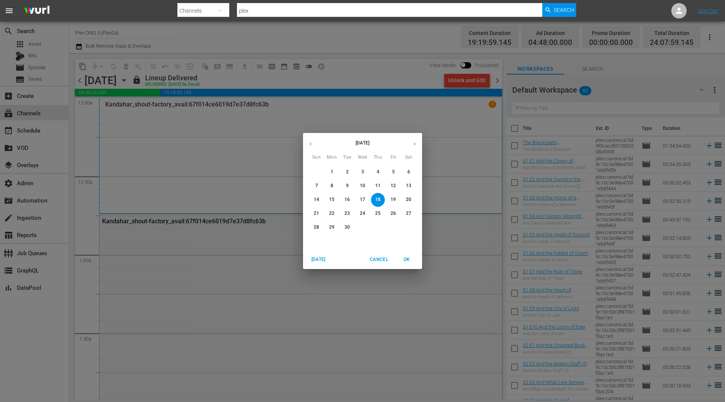
click at [414, 143] on icon "button" at bounding box center [415, 144] width 6 height 6
click at [312, 143] on icon "button" at bounding box center [311, 144] width 6 height 6
click at [348, 228] on p "30" at bounding box center [347, 227] width 5 height 7
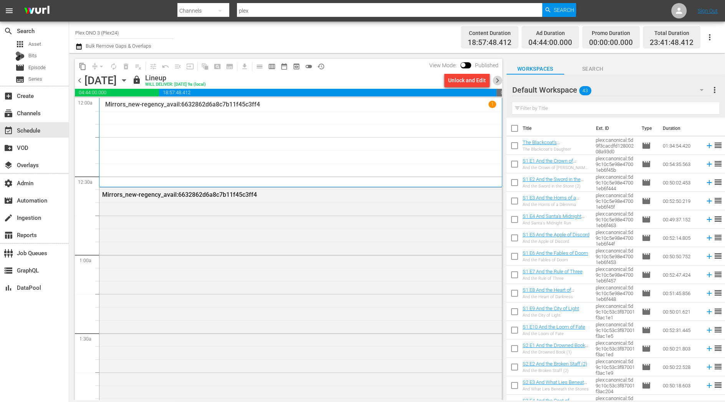
click at [498, 81] on span "chevron_right" at bounding box center [498, 81] width 10 height 10
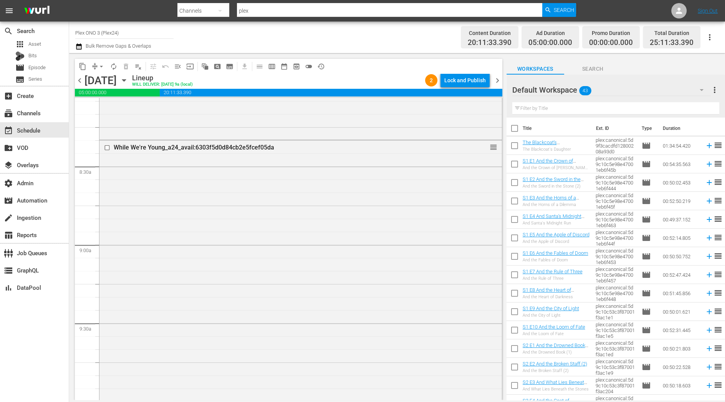
scroll to position [1324, 0]
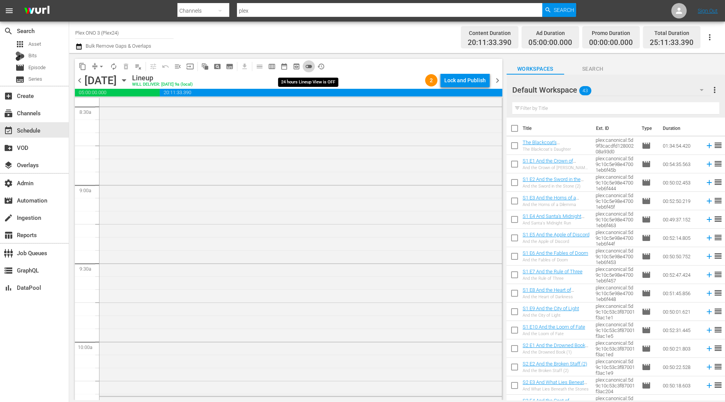
click at [309, 66] on span "toggle_off" at bounding box center [309, 67] width 8 height 8
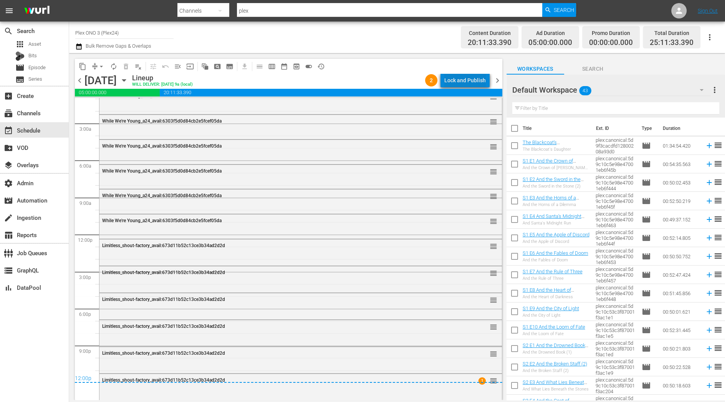
click at [471, 78] on div "Lock and Publish" at bounding box center [464, 80] width 41 height 14
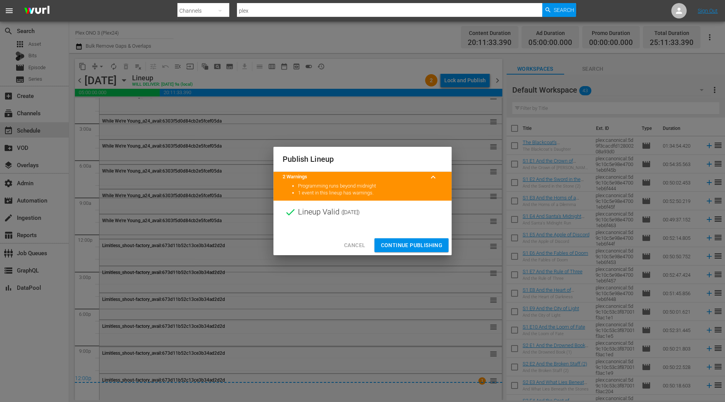
click at [398, 249] on span "Continue Publishing" at bounding box center [412, 245] width 62 height 10
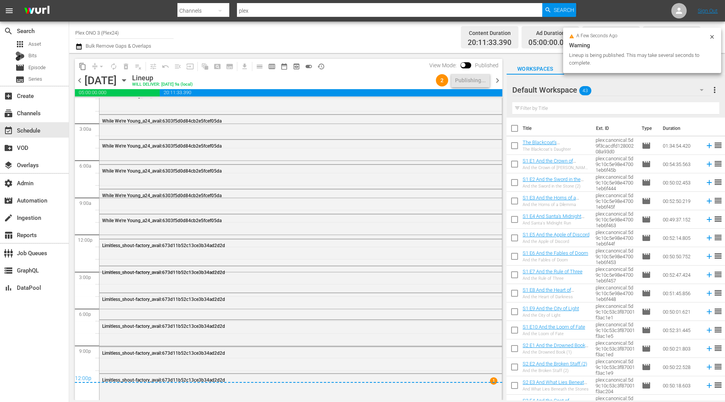
click at [497, 81] on span "chevron_right" at bounding box center [498, 81] width 10 height 10
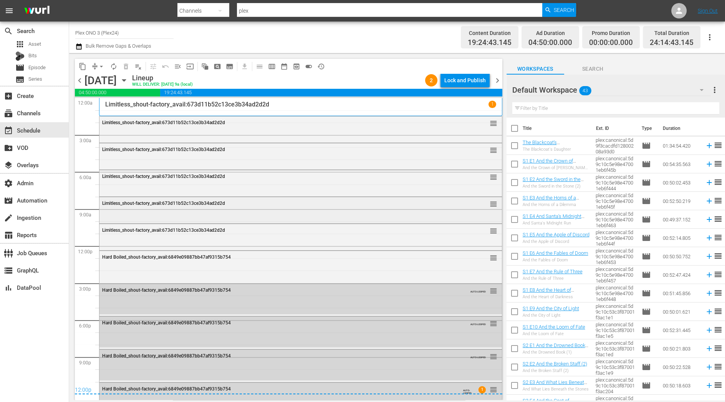
scroll to position [15, 0]
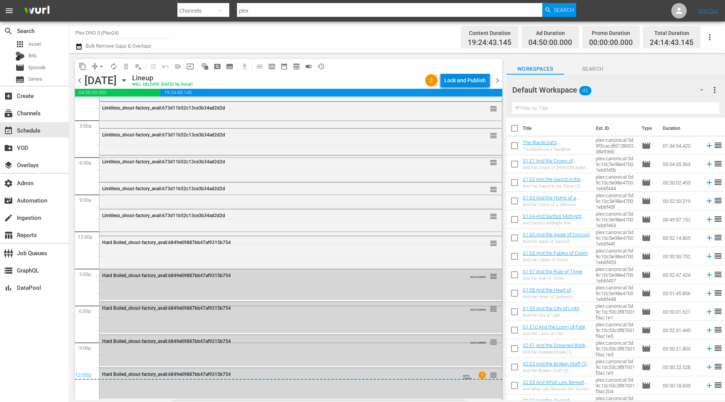
click at [462, 79] on div "Lock and Publish" at bounding box center [464, 80] width 41 height 14
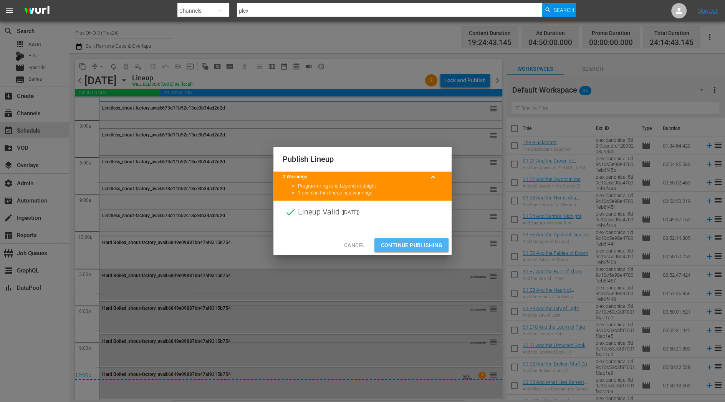
click at [404, 250] on button "Continue Publishing" at bounding box center [412, 245] width 74 height 14
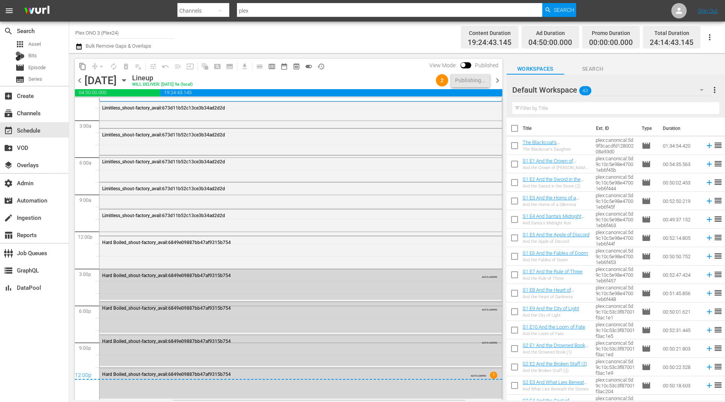
click at [498, 79] on span "chevron_right" at bounding box center [498, 81] width 10 height 10
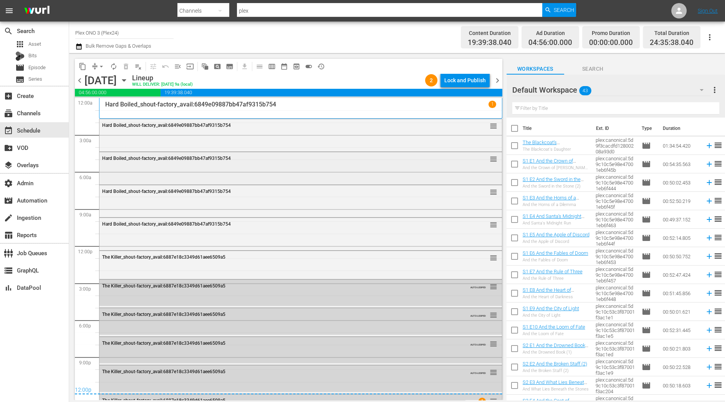
scroll to position [22, 0]
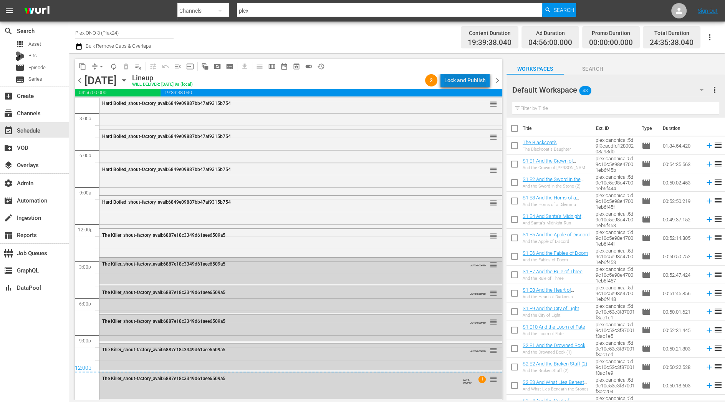
click at [477, 82] on div "Lock and Publish" at bounding box center [464, 80] width 41 height 14
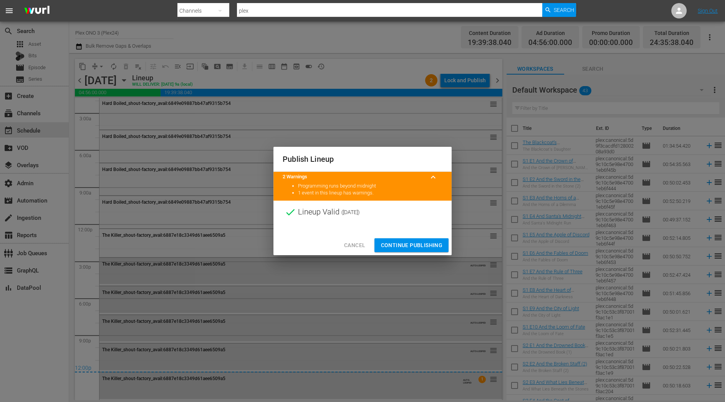
click at [399, 250] on button "Continue Publishing" at bounding box center [412, 245] width 74 height 14
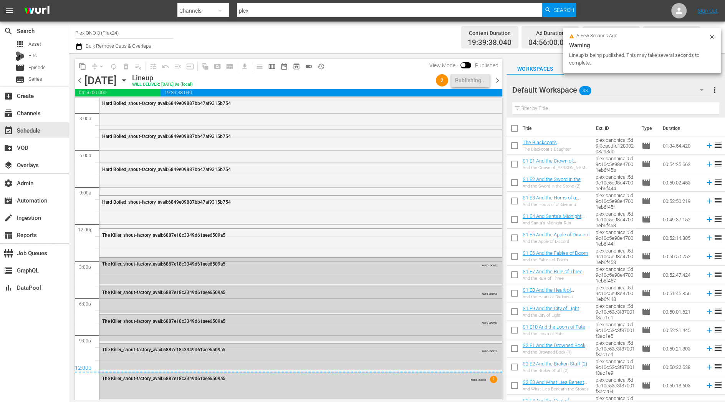
click at [497, 80] on span "chevron_right" at bounding box center [498, 81] width 10 height 10
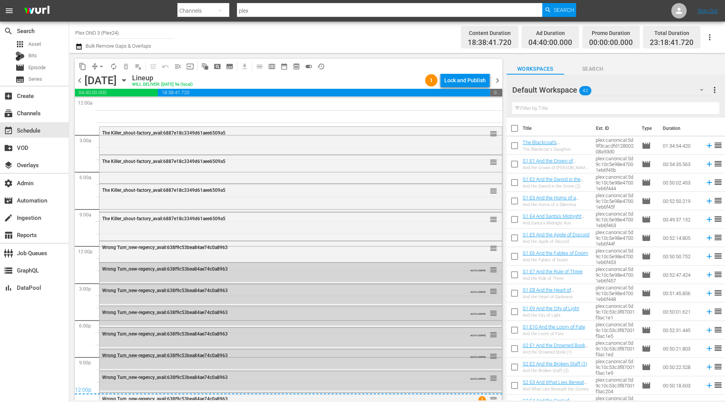
click at [616, 91] on div "Default Workspace 43" at bounding box center [611, 90] width 199 height 22
click at [583, 114] on div "10-25 Plex24 (10)" at bounding box center [561, 111] width 80 height 12
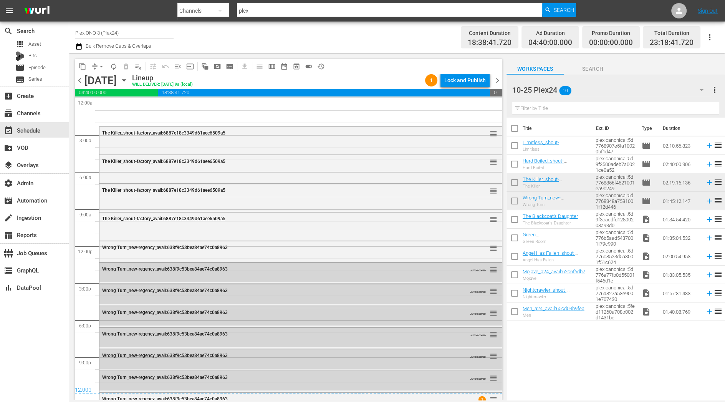
click at [81, 74] on div "chevron_left Saturday, October 4th October 4th Lineup WILL DELIVER: 10/3 @ 9a (…" at bounding box center [289, 81] width 428 height 15
click at [81, 82] on span "chevron_left" at bounding box center [80, 81] width 10 height 10
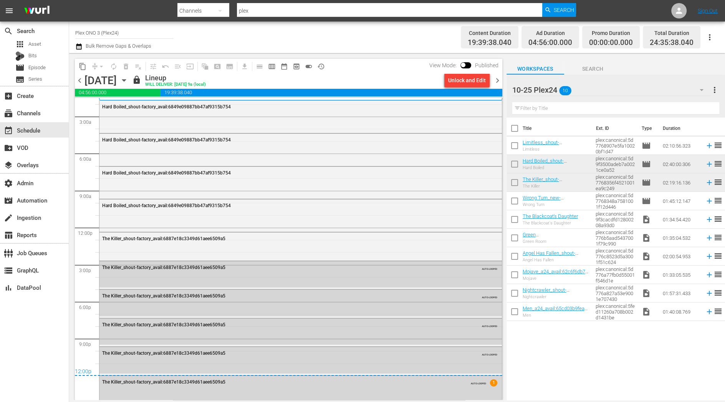
scroll to position [22, 0]
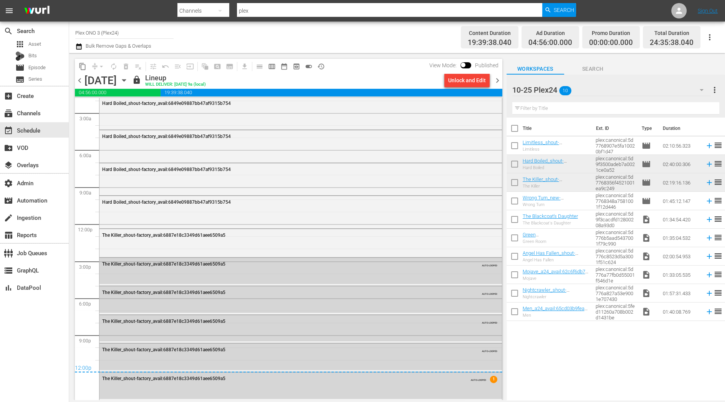
click at [499, 81] on span "chevron_right" at bounding box center [498, 81] width 10 height 10
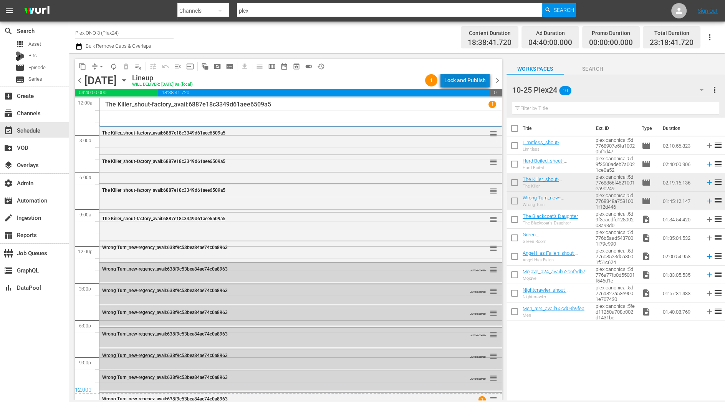
click at [477, 76] on div "Lock and Publish" at bounding box center [464, 80] width 41 height 14
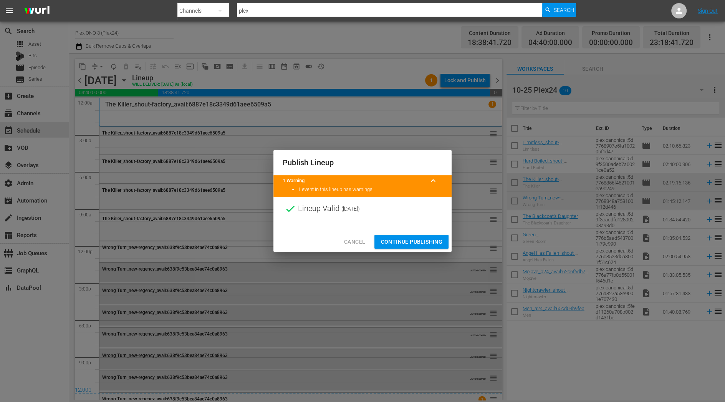
click at [424, 236] on button "Continue Publishing" at bounding box center [412, 242] width 74 height 14
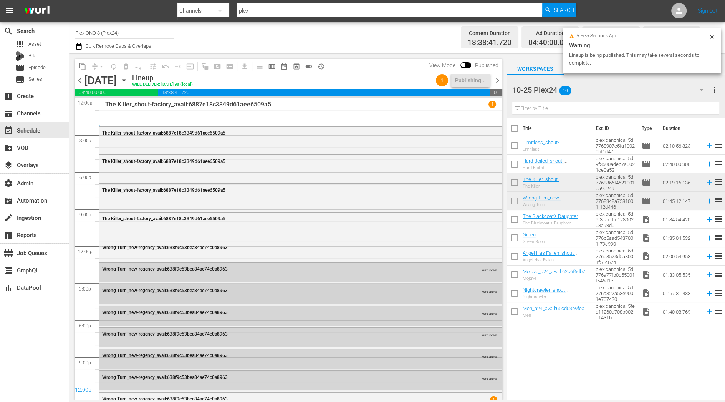
scroll to position [13, 0]
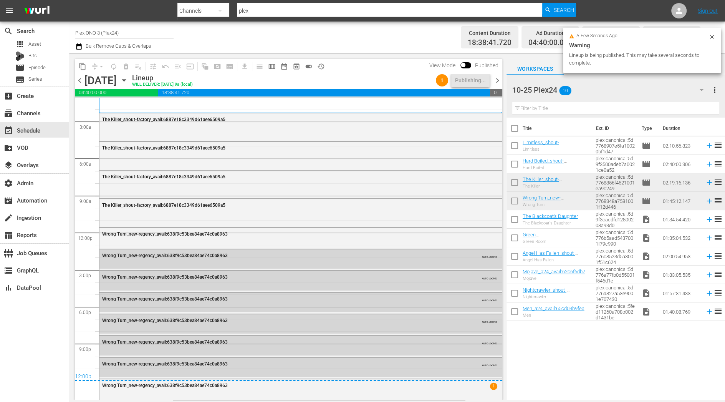
click at [499, 82] on span "chevron_right" at bounding box center [498, 81] width 10 height 10
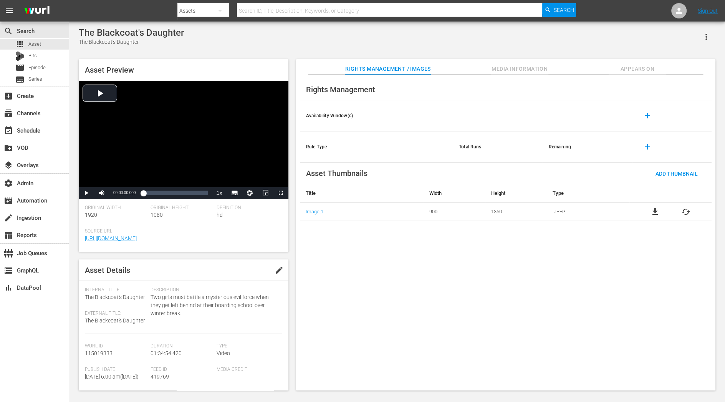
click at [138, 297] on span "The Blackcoat's Daughter" at bounding box center [115, 297] width 60 height 6
copy span "Daughter"
click at [630, 62] on button "Appears On" at bounding box center [638, 66] width 58 height 15
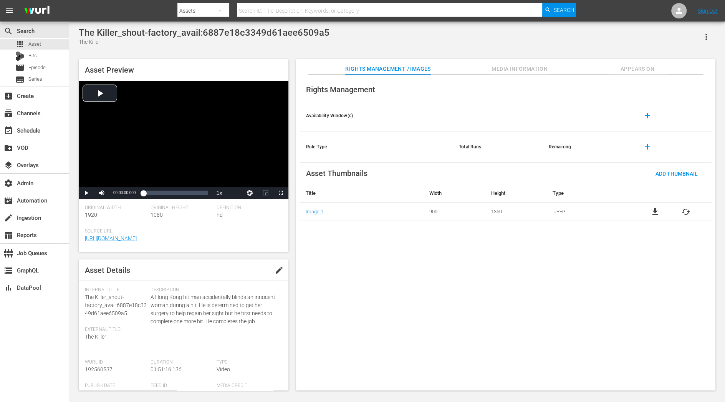
click at [637, 57] on div "Asset Preview Video Player is loading. Play Video Play Mute Current Time 00:00:…" at bounding box center [397, 220] width 645 height 331
click at [632, 67] on span "Appears On" at bounding box center [638, 69] width 58 height 10
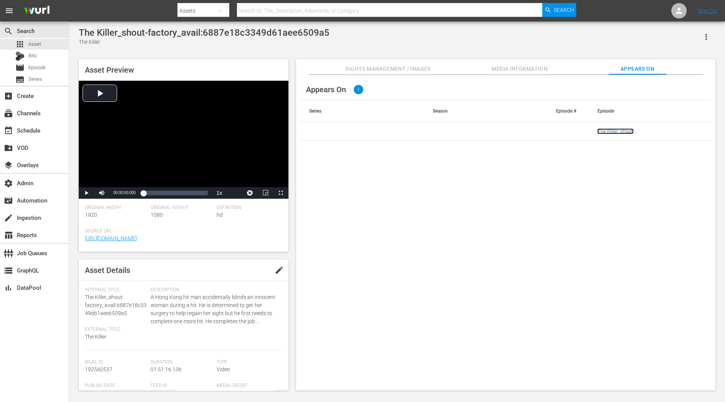
click at [607, 130] on link "The Killer_shout-factory_avail:6887e18c3349d61aee6509a5" at bounding box center [643, 134] width 93 height 12
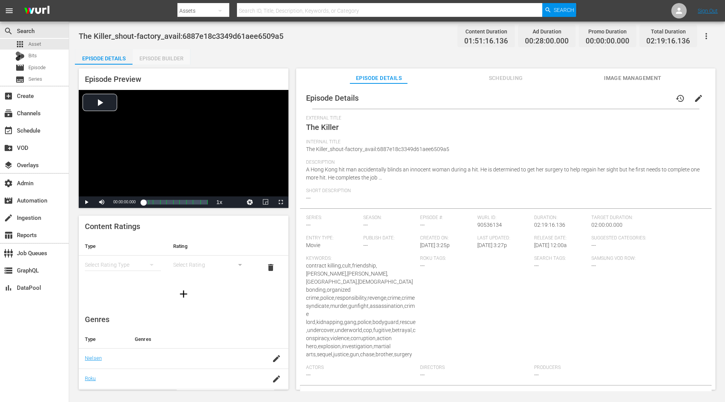
click at [172, 60] on div "Episode Builder" at bounding box center [162, 58] width 58 height 18
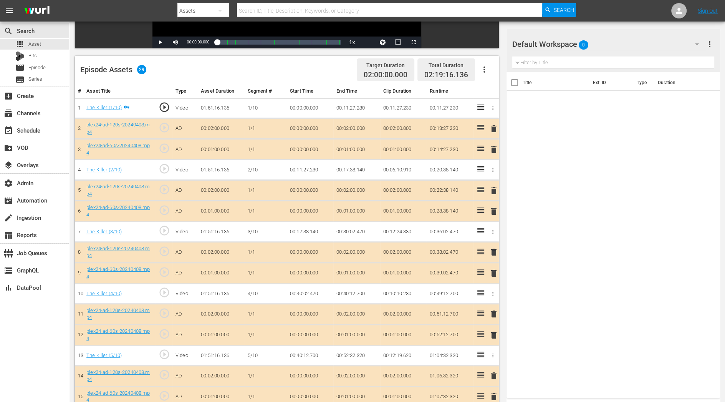
scroll to position [187, 0]
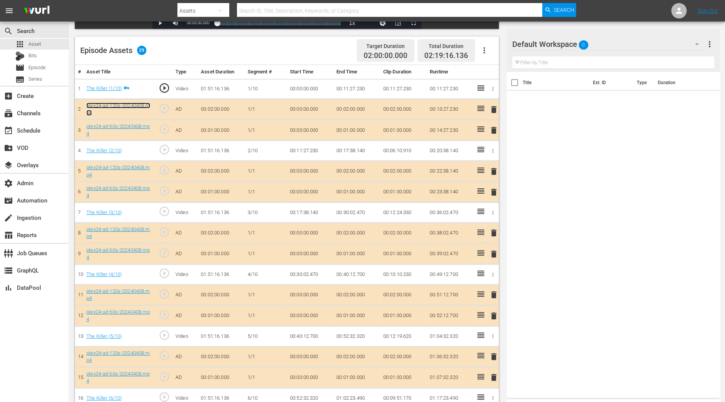
click at [104, 104] on link "plex24-ad-120s-20240408.mp4" at bounding box center [117, 109] width 63 height 13
click at [105, 125] on link "plex24-ad-60s-20240408.mp4" at bounding box center [117, 129] width 63 height 13
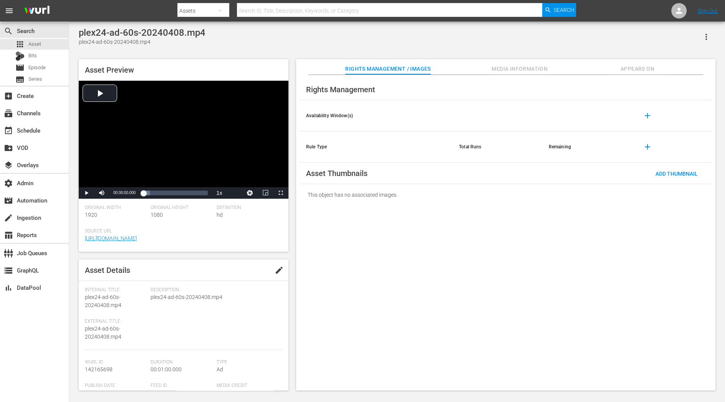
click at [652, 41] on icon "button" at bounding box center [706, 36] width 9 height 9
click at [652, 44] on div "Add To Workspace" at bounding box center [673, 40] width 74 height 18
click at [652, 42] on button "button" at bounding box center [706, 37] width 18 height 18
click at [652, 40] on div "Add To Workspace" at bounding box center [673, 40] width 74 height 18
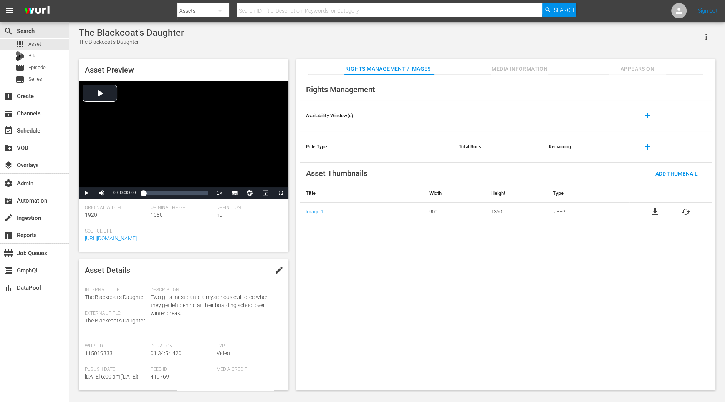
click at [613, 64] on span "Appears On" at bounding box center [638, 69] width 58 height 10
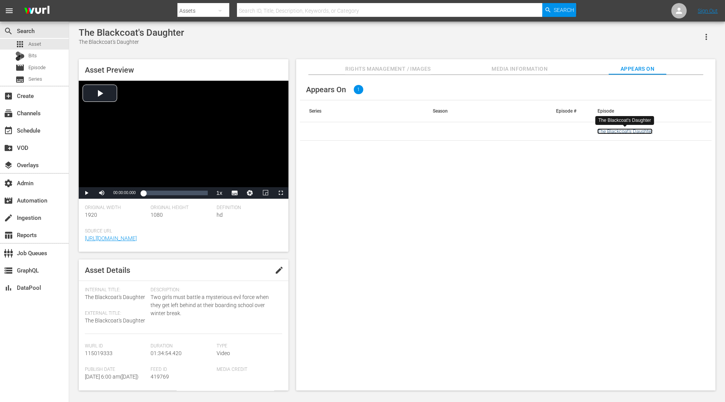
click at [621, 131] on link "The Blackcoat's Daughter" at bounding box center [624, 131] width 55 height 6
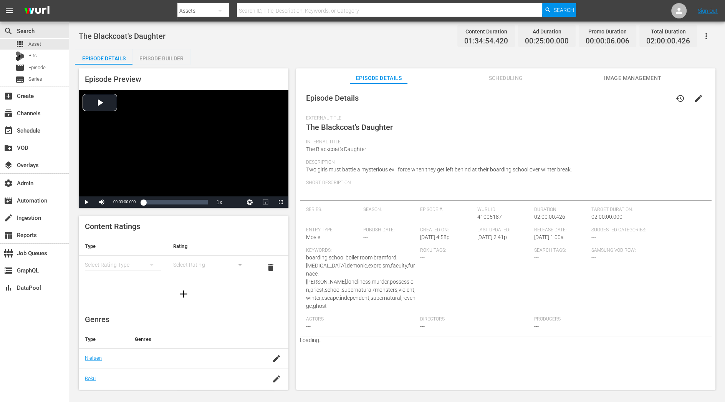
click at [171, 57] on div "Episode Builder" at bounding box center [162, 58] width 58 height 18
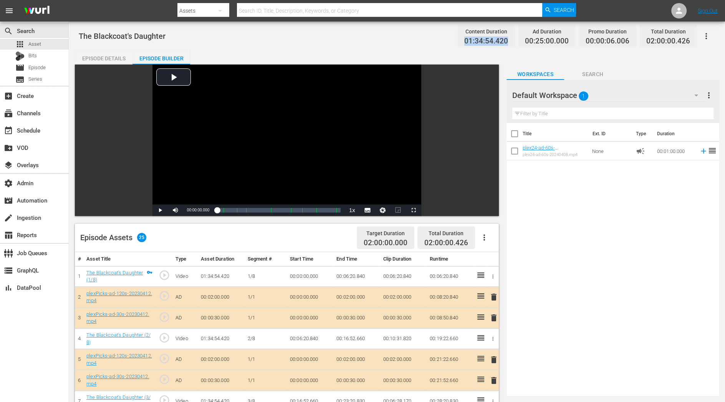
drag, startPoint x: 511, startPoint y: 44, endPoint x: 454, endPoint y: 41, distance: 56.5
click at [454, 41] on div "The Blackcoat's Daughter Content Duration 01:34:54.420 Ad Duration 00:25:00.000…" at bounding box center [397, 35] width 637 height 17
copy span "01:34:54.420"
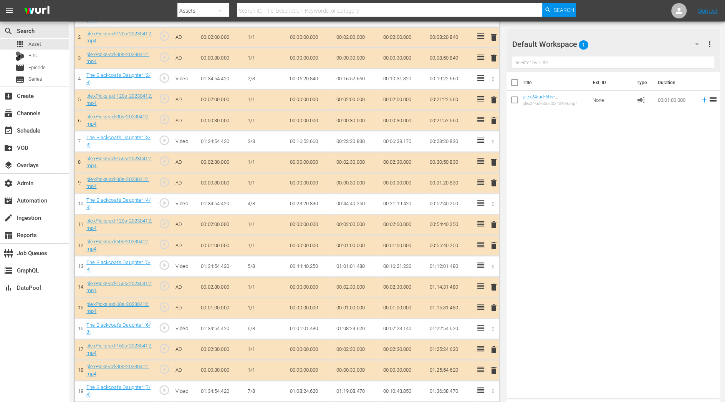
scroll to position [385, 0]
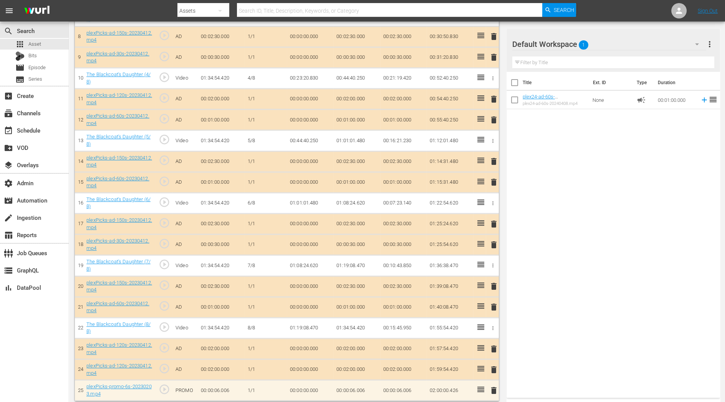
click at [493, 365] on span "delete" at bounding box center [493, 369] width 9 height 9
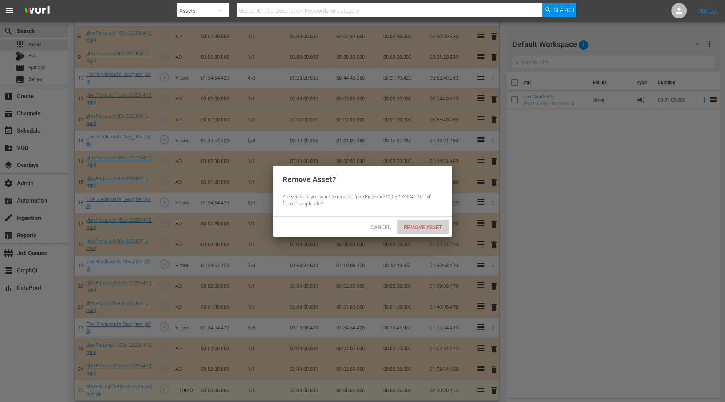
click at [431, 229] on span "Remove Asset" at bounding box center [423, 227] width 51 height 6
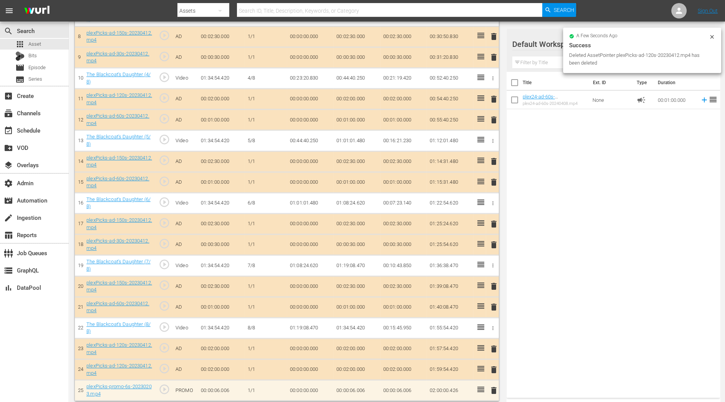
scroll to position [365, 0]
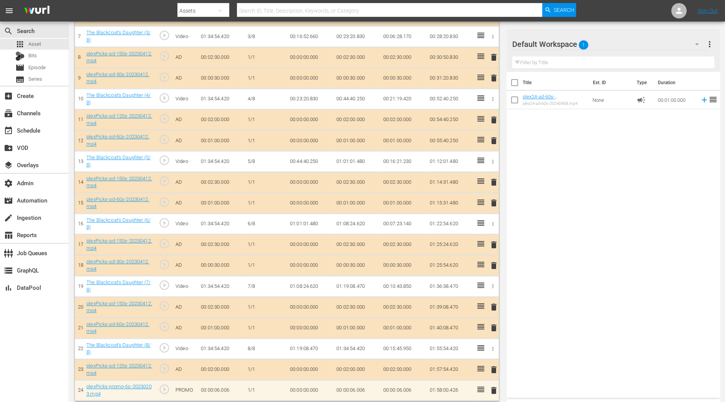
click at [493, 388] on span "delete" at bounding box center [493, 390] width 9 height 9
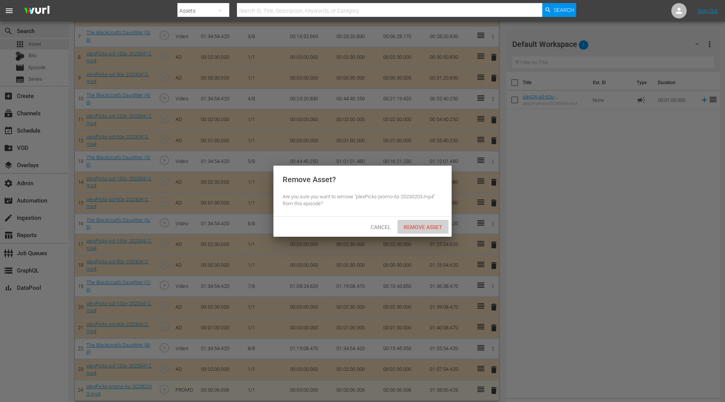
click at [436, 232] on div "Remove Asset" at bounding box center [423, 227] width 51 height 14
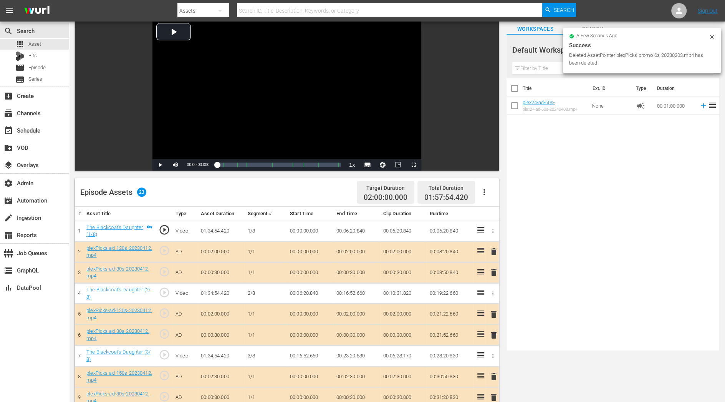
scroll to position [0, 0]
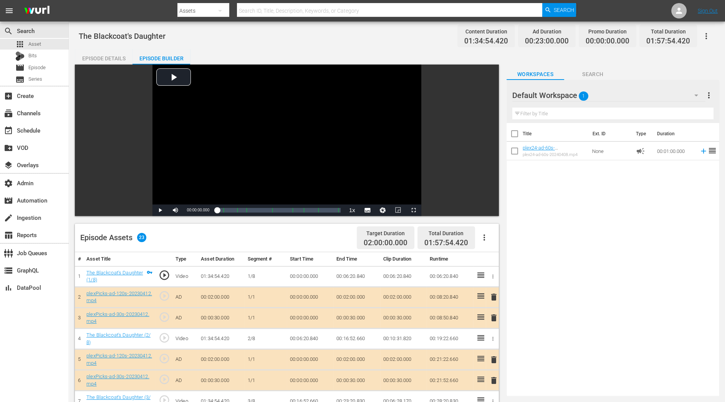
click at [607, 91] on div "Default Workspace 1" at bounding box center [608, 96] width 193 height 22
click at [579, 113] on div "10-25 Plex24 (6)" at bounding box center [562, 117] width 80 height 12
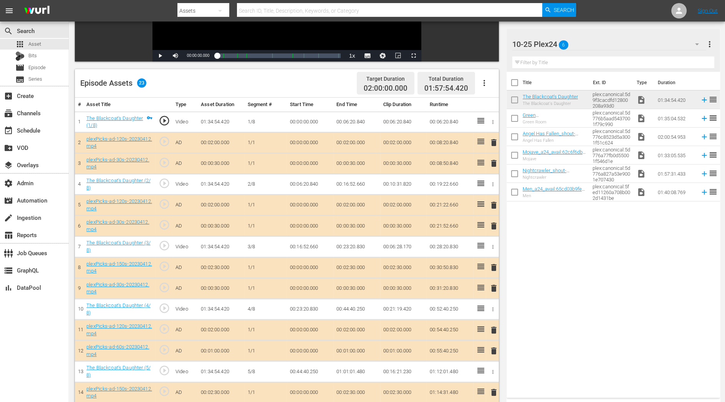
scroll to position [344, 0]
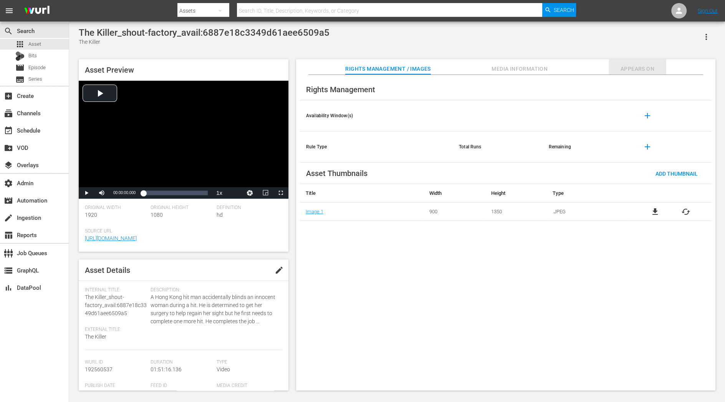
click at [638, 68] on span "Appears On" at bounding box center [638, 69] width 58 height 10
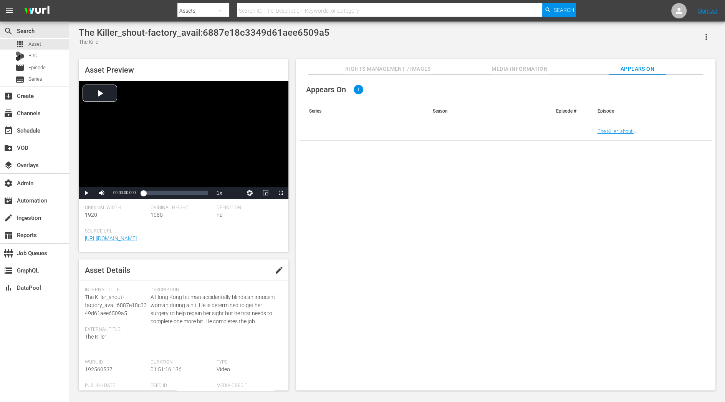
click at [611, 126] on td "The Killer_shout-factory_avail:6887e18c3349d61aee6509a5" at bounding box center [650, 131] width 124 height 18
click at [611, 131] on link "The Killer_shout-factory_avail:6887e18c3349d61aee6509a5" at bounding box center [643, 134] width 93 height 12
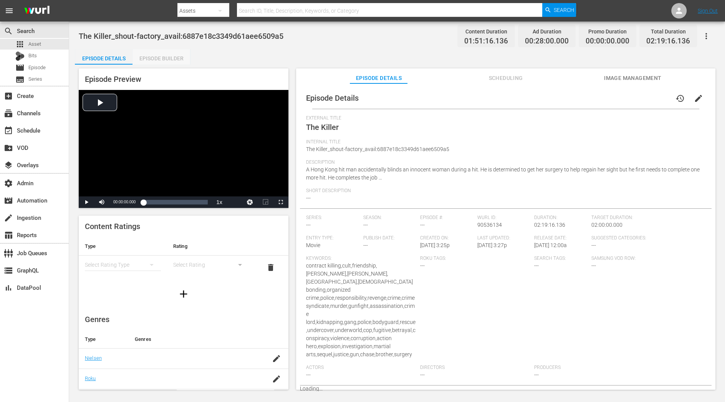
click at [176, 60] on div "Episode Builder" at bounding box center [162, 58] width 58 height 18
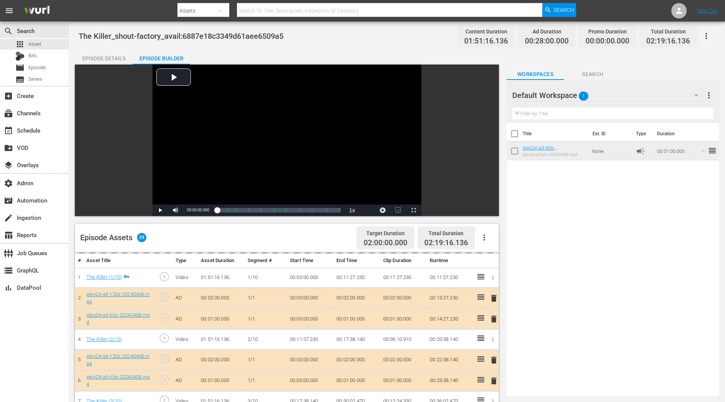
click at [576, 90] on div "Default Workspace 1" at bounding box center [608, 96] width 193 height 22
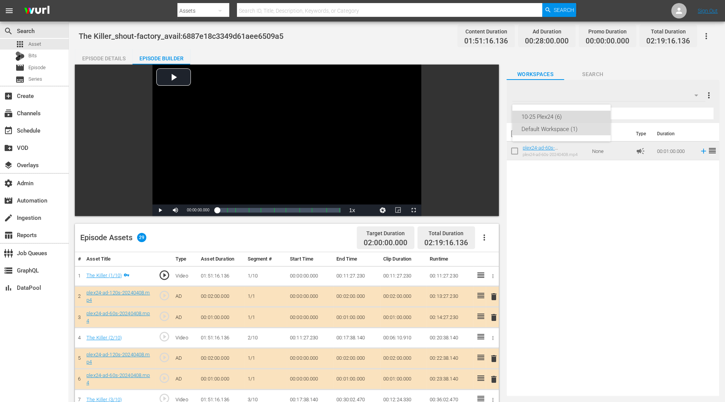
click at [558, 114] on div "10-25 Plex24 (6)" at bounding box center [562, 117] width 80 height 12
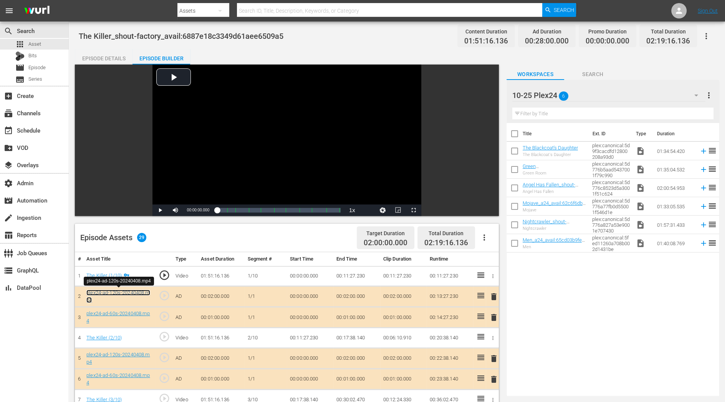
click at [121, 293] on link "plex24-ad-120s-20240408.mp4" at bounding box center [117, 296] width 63 height 13
click at [122, 312] on link "plex24-ad-60s-20240408.mp4" at bounding box center [117, 316] width 63 height 13
click at [574, 97] on div at bounding box center [546, 95] width 69 height 19
click at [697, 68] on div "Workspaces Search" at bounding box center [613, 72] width 213 height 15
click at [695, 96] on icon "button" at bounding box center [696, 95] width 9 height 9
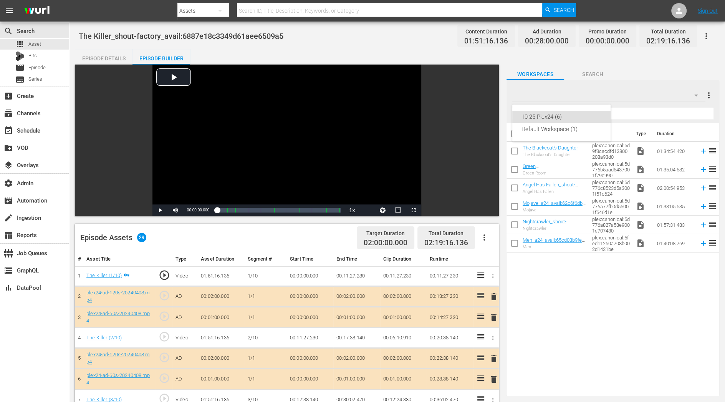
click at [592, 136] on div "10-25 Plex24 (6) Default Workspace (1)" at bounding box center [561, 122] width 98 height 37
click at [580, 133] on div "Default Workspace (1)" at bounding box center [562, 129] width 80 height 12
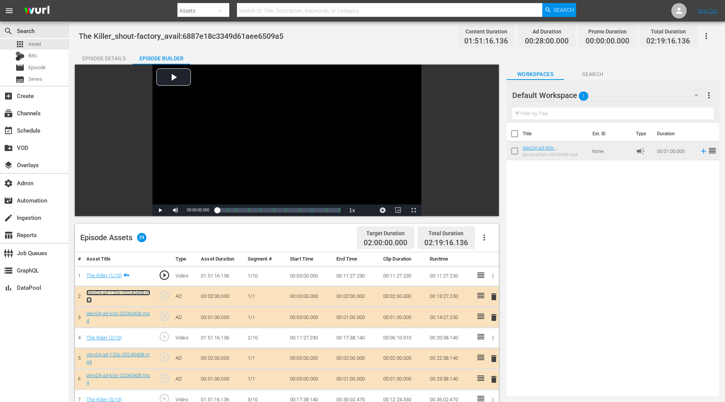
click at [114, 290] on link "plex24-ad-120s-20240408.mp4" at bounding box center [117, 296] width 63 height 13
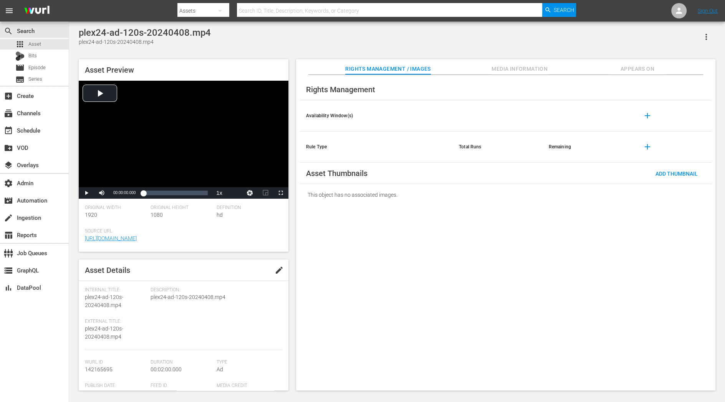
click at [706, 26] on div "plex24-ad-120s-20240408.mp4 plex24-ad-120s-20240408.mp4 Asset Preview Video Pla…" at bounding box center [397, 207] width 656 height 371
click at [707, 33] on icon "button" at bounding box center [706, 36] width 9 height 9
click at [697, 41] on div "Add To Workspace" at bounding box center [673, 40] width 74 height 18
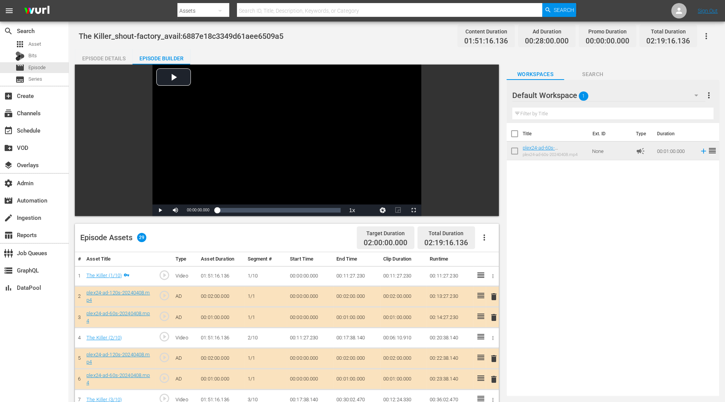
click at [137, 288] on td "plex24-ad-120s-20240408.mp4" at bounding box center [119, 296] width 72 height 21
click at [134, 294] on link "plex24-ad-120s-20240408.mp4" at bounding box center [117, 296] width 63 height 13
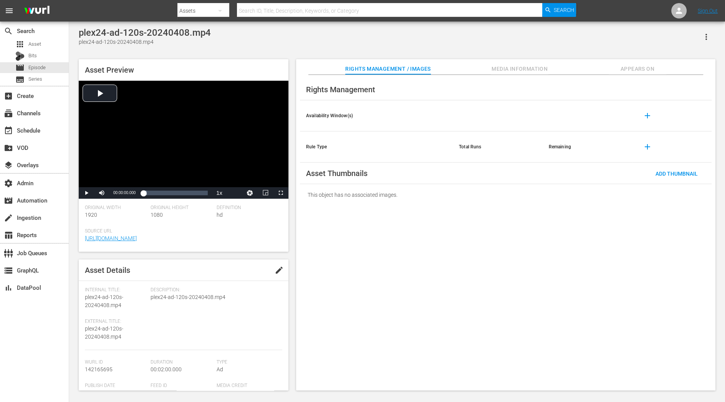
click at [631, 69] on span "Appears On" at bounding box center [638, 69] width 58 height 10
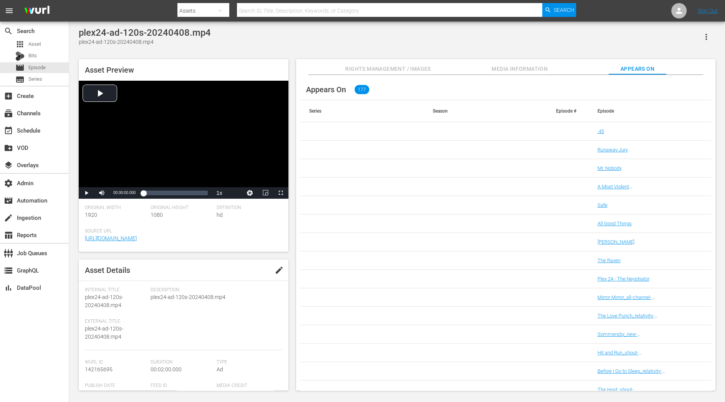
click at [421, 74] on button "Rights Management / Images" at bounding box center [387, 66] width 85 height 15
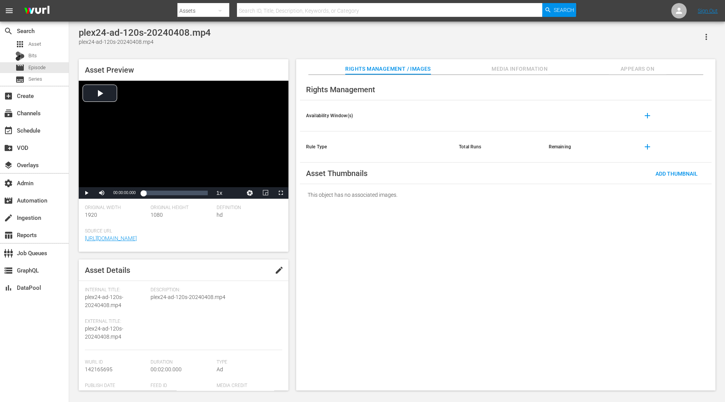
click at [701, 32] on button "button" at bounding box center [706, 37] width 18 height 18
click at [688, 40] on div "Add To Workspace" at bounding box center [673, 40] width 74 height 18
click at [25, 44] on div "apps Asset" at bounding box center [28, 44] width 26 height 11
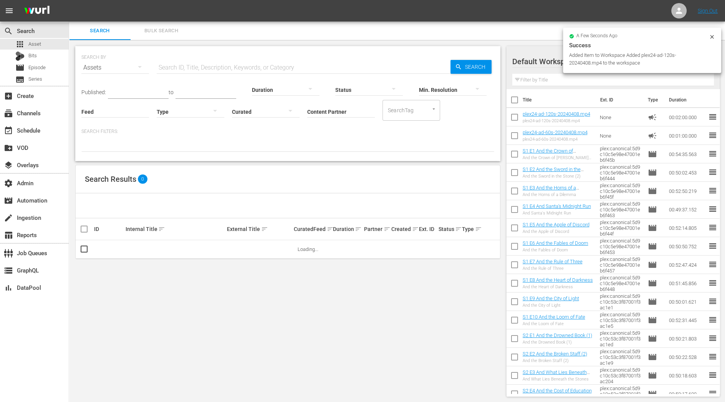
click at [514, 116] on input "checkbox" at bounding box center [515, 119] width 16 height 16
checkbox input "true"
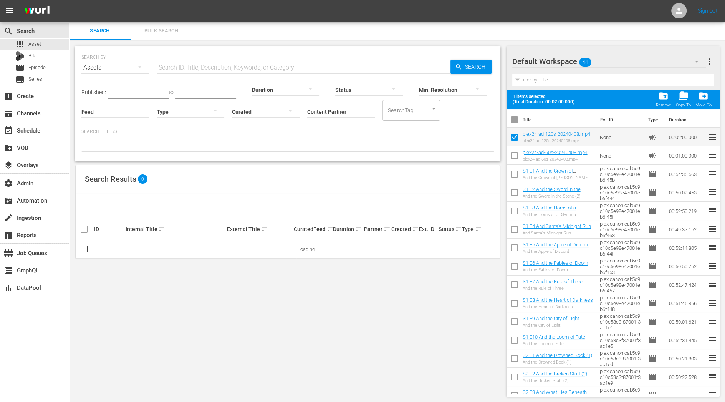
click at [514, 148] on span at bounding box center [515, 156] width 16 height 16
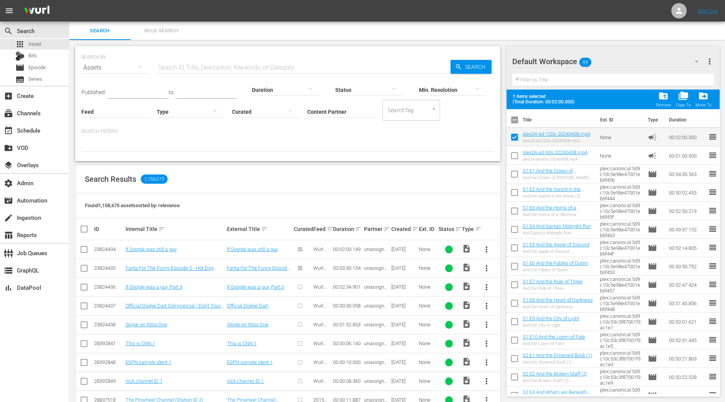
click at [516, 156] on input "checkbox" at bounding box center [515, 157] width 16 height 16
checkbox input "true"
click at [702, 103] on div "Move To" at bounding box center [703, 105] width 16 height 5
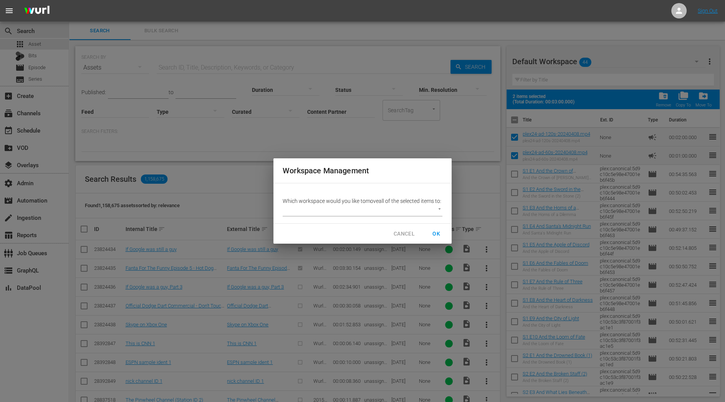
click at [395, 208] on div "Which workspace would you like to move all of the selected items to: ​" at bounding box center [363, 206] width 160 height 19
click at [395, 213] on body "menu Sign Out search Search apps Asset Bits movie Episode subtitles Series add_…" at bounding box center [362, 201] width 725 height 402
click at [315, 212] on li "10-25 Plex24 (6)" at bounding box center [309, 214] width 52 height 13
type input "3808"
click at [439, 239] on span "OK" at bounding box center [436, 234] width 12 height 10
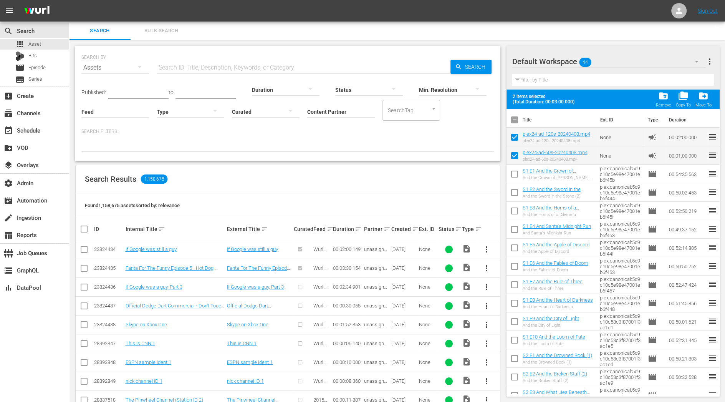
checkbox input "false"
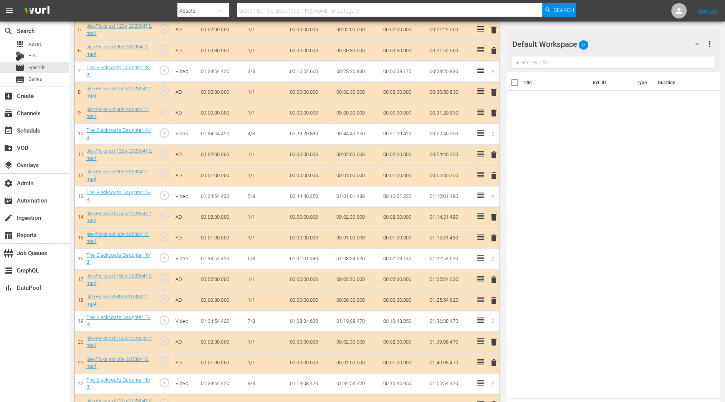
scroll to position [344, 0]
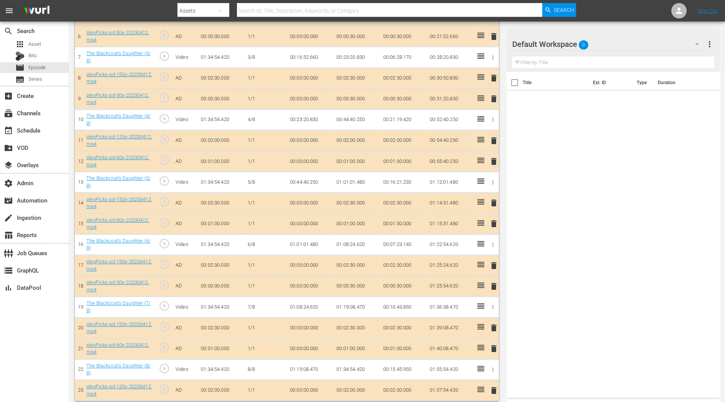
click at [627, 41] on div "Default Workspace 0" at bounding box center [609, 44] width 194 height 22
click at [586, 66] on div "10-25 Plex24 (8)" at bounding box center [562, 66] width 80 height 12
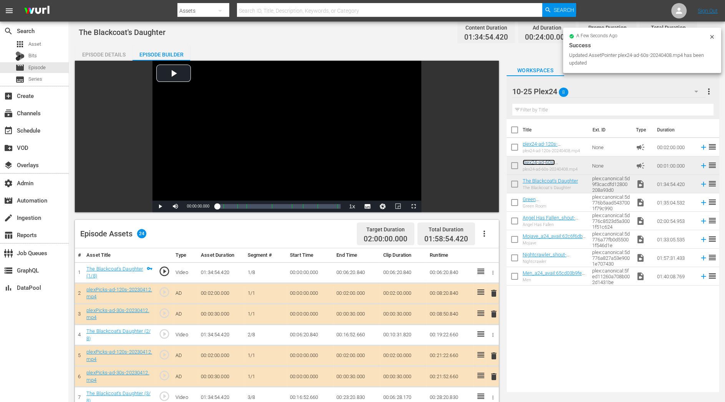
scroll to position [0, 0]
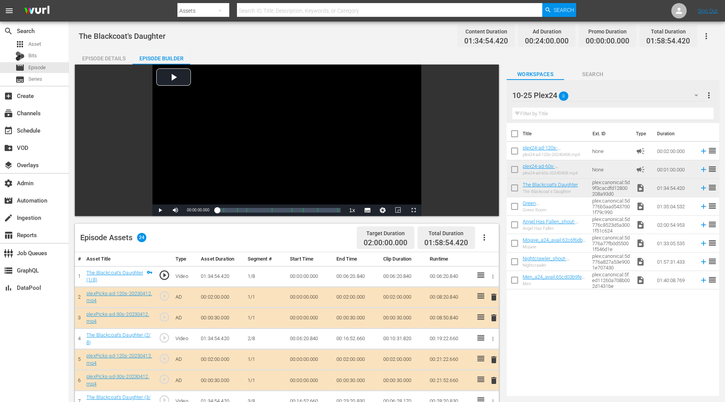
click at [705, 35] on icon "button" at bounding box center [706, 35] width 9 height 9
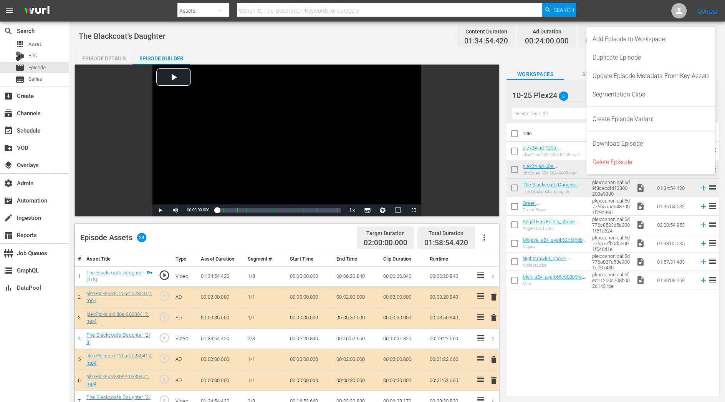
click at [109, 55] on div "Episode Details" at bounding box center [104, 58] width 58 height 18
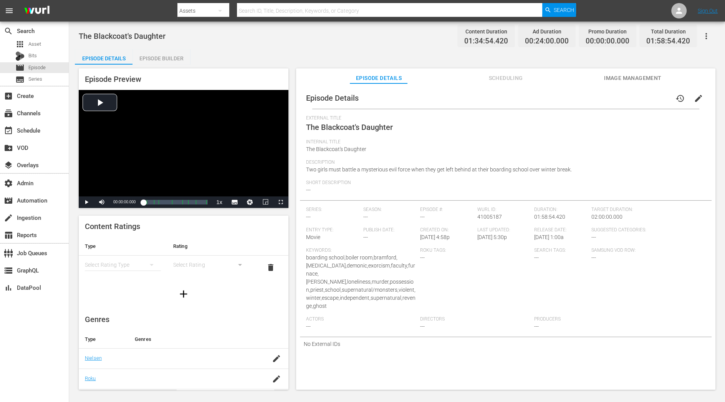
click at [332, 218] on div "Series: ---" at bounding box center [334, 217] width 57 height 20
click at [292, 136] on div "Episode Preview Video Player is loading. Play Video Play Mute Current Time 00:0…" at bounding box center [397, 230] width 645 height 331
drag, startPoint x: 185, startPoint y: 36, endPoint x: 79, endPoint y: 36, distance: 106.0
click at [79, 36] on div "The Blackcoat's Daughter Content Duration 01:34:54.420 Ad Duration 00:24:00.000…" at bounding box center [397, 35] width 637 height 17
copy span "The Blackcoat's Daughter"
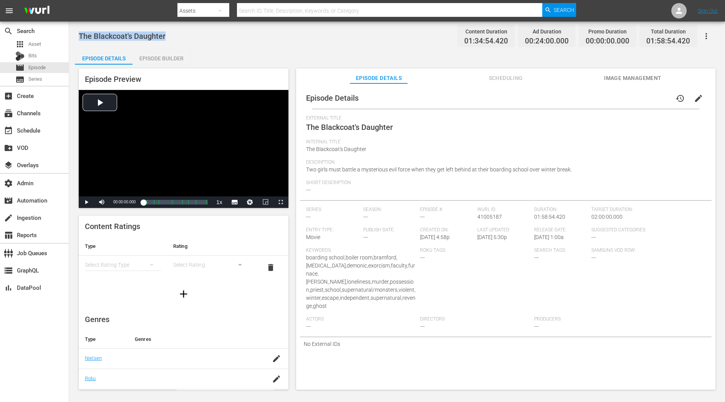
click at [268, 15] on input "text" at bounding box center [390, 11] width 306 height 18
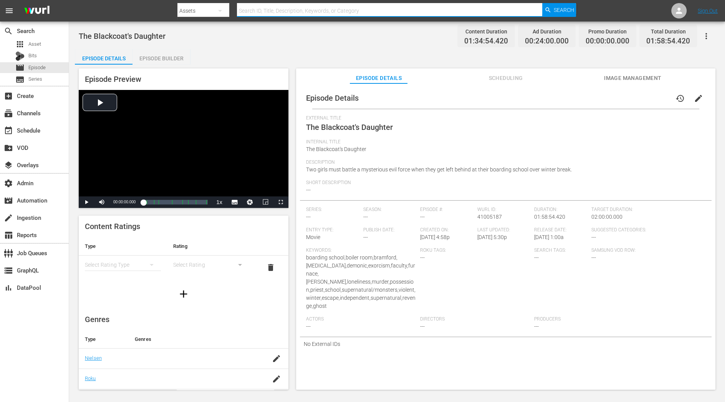
paste input "The Blackcoat's Daughter"
type input "The Blackcoat's Daughter"
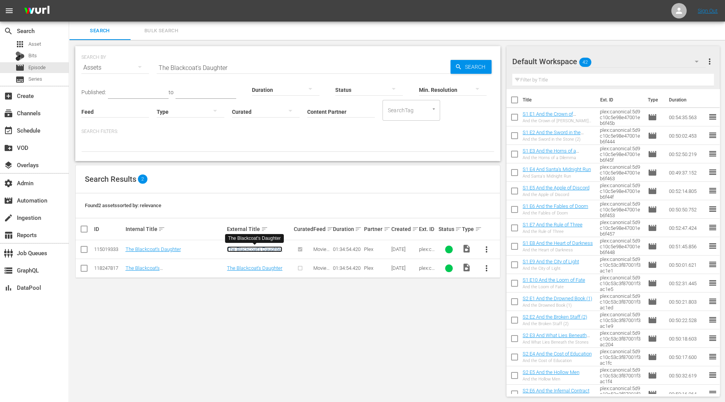
click at [262, 248] on link "The Blackcoat's Daughter" at bounding box center [254, 249] width 55 height 6
click at [262, 268] on link "The Blackcoat's Daughter" at bounding box center [254, 268] width 55 height 6
click at [265, 249] on link "The Blackcoat's Daughter" at bounding box center [254, 249] width 55 height 6
click at [265, 265] on link "The Blackcoat's Daughter" at bounding box center [254, 268] width 55 height 6
click at [84, 269] on input "checkbox" at bounding box center [84, 269] width 9 height 9
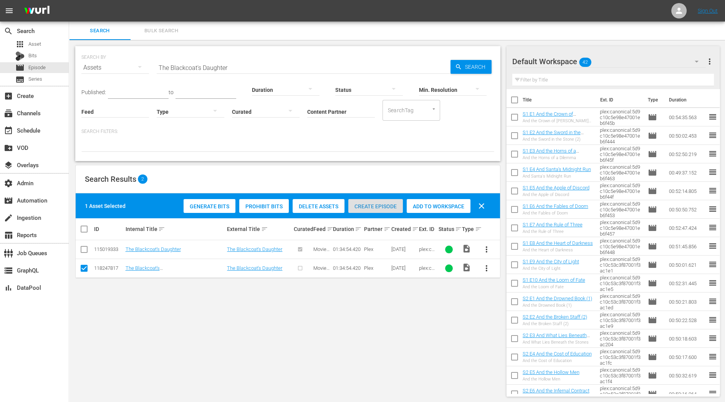
click at [396, 208] on span "Create Episode" at bounding box center [375, 206] width 55 height 6
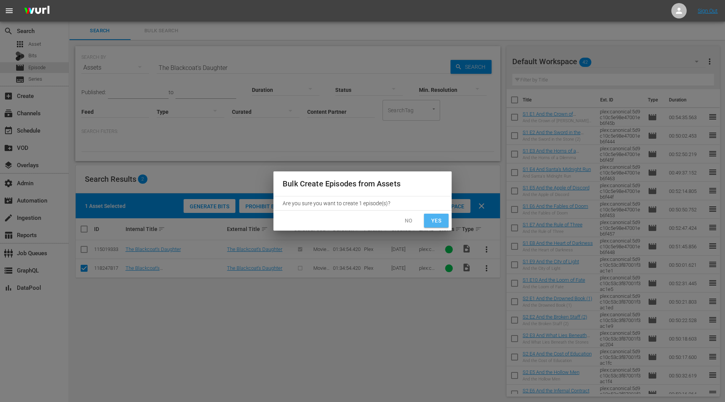
click at [440, 221] on span "Yes" at bounding box center [436, 221] width 12 height 10
checkbox input "false"
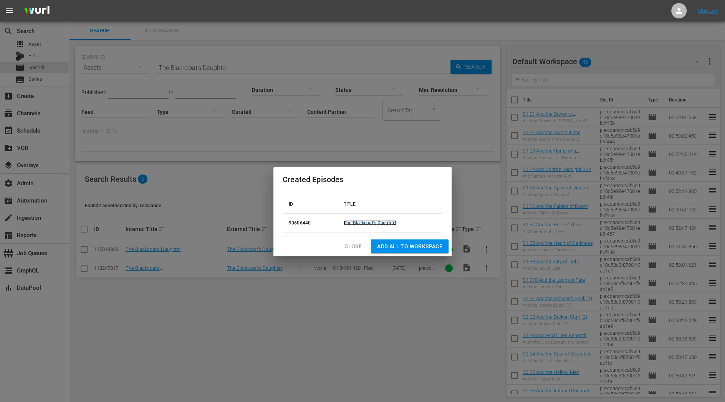
click at [387, 222] on link "The Blackcoat's Daughter" at bounding box center [370, 222] width 53 height 5
click at [405, 246] on span "Add all to Workspace" at bounding box center [409, 247] width 65 height 10
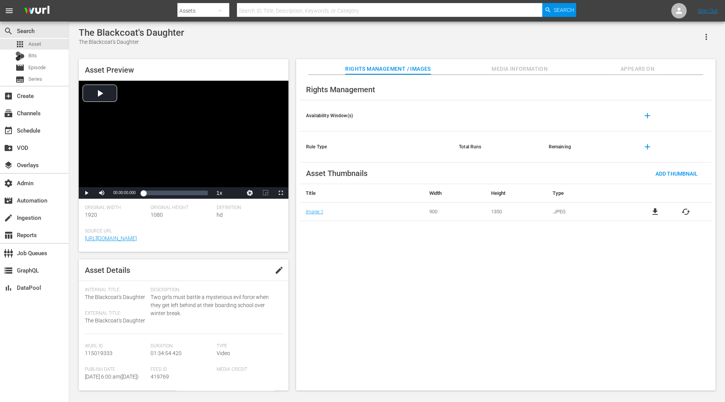
click at [539, 70] on span "Media Information" at bounding box center [520, 69] width 58 height 10
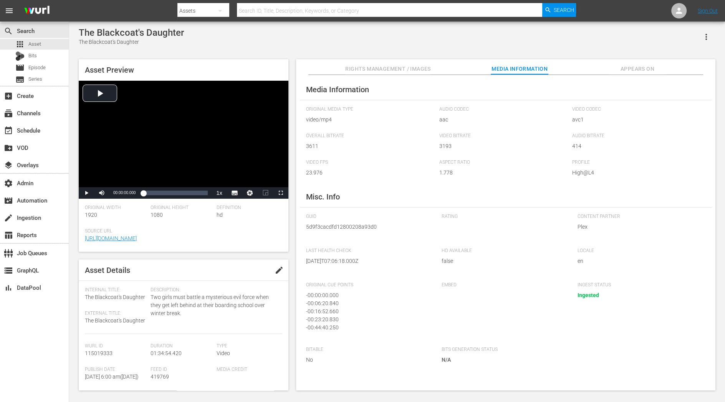
click at [652, 78] on div "Media Information Original Media Type video/mp4 Audio Codec aac Video Codec avc…" at bounding box center [505, 233] width 419 height 316
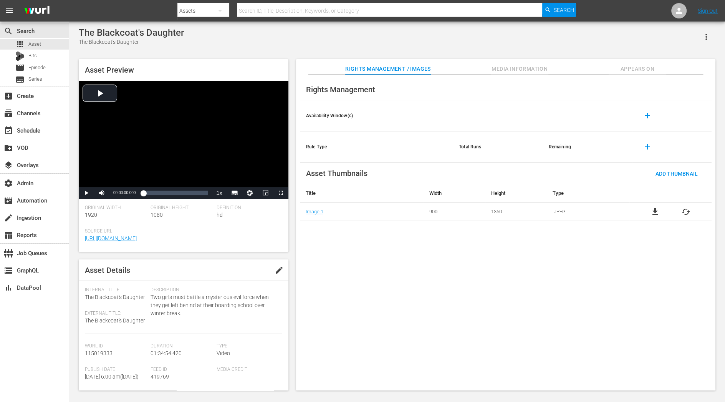
click at [514, 70] on span "Media Information" at bounding box center [520, 69] width 58 height 10
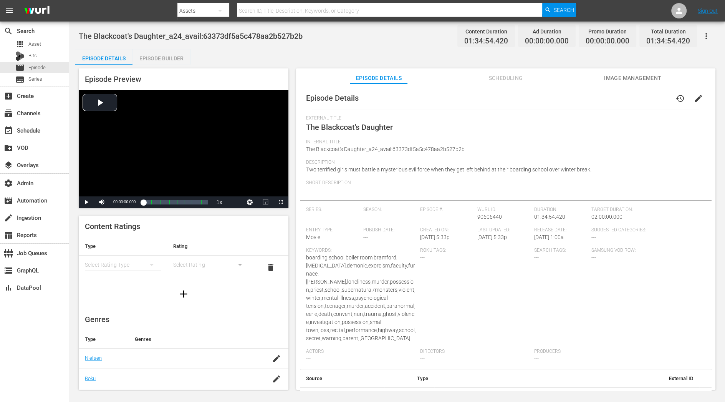
click at [495, 78] on span "Scheduling" at bounding box center [506, 78] width 58 height 10
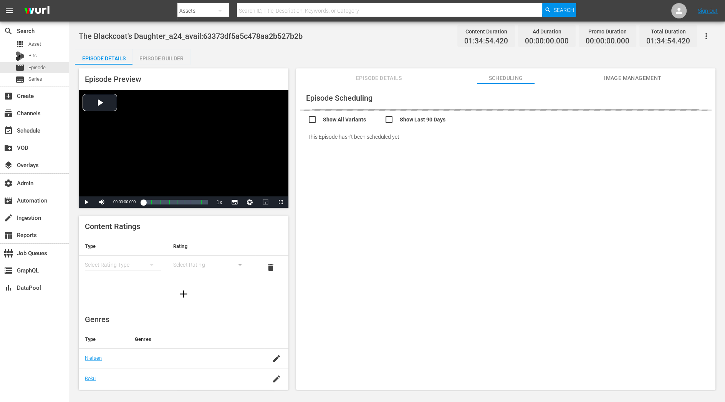
click at [389, 80] on span "Episode Details" at bounding box center [379, 78] width 58 height 10
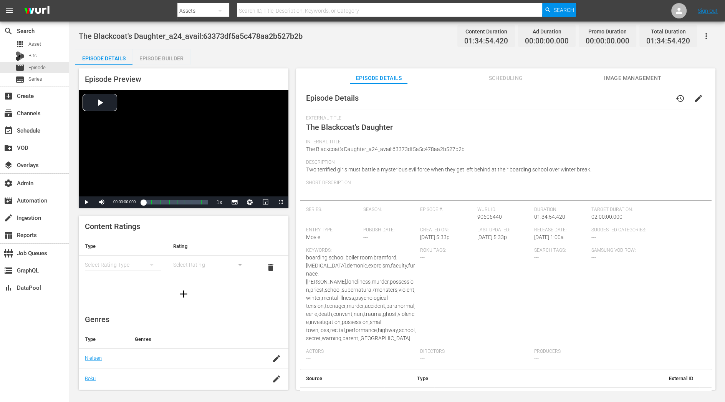
scroll to position [45, 0]
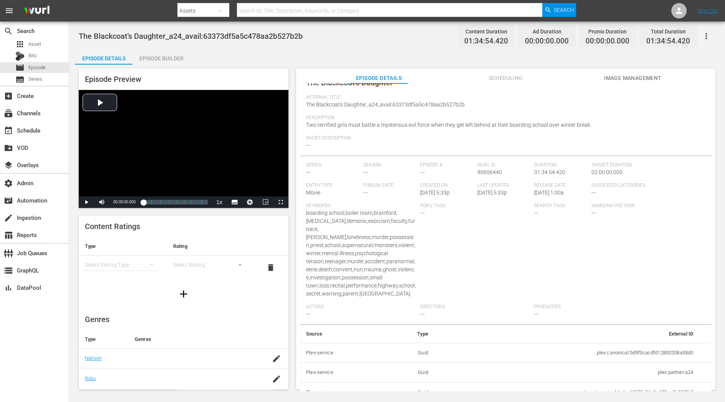
click at [666, 344] on td "plex:canonical:5d9f3cacdfd12800208a93d0" at bounding box center [566, 353] width 265 height 20
copy td "5d9f3cacdfd12800208a93d0"
click at [583, 350] on td "plex:canonical:5d9f3cacdfd12800208a93d0" at bounding box center [566, 353] width 265 height 20
click at [591, 343] on td "plex:canonical:5d9f3cacdfd12800208a93d0" at bounding box center [566, 353] width 265 height 20
